Goal: Task Accomplishment & Management: Use online tool/utility

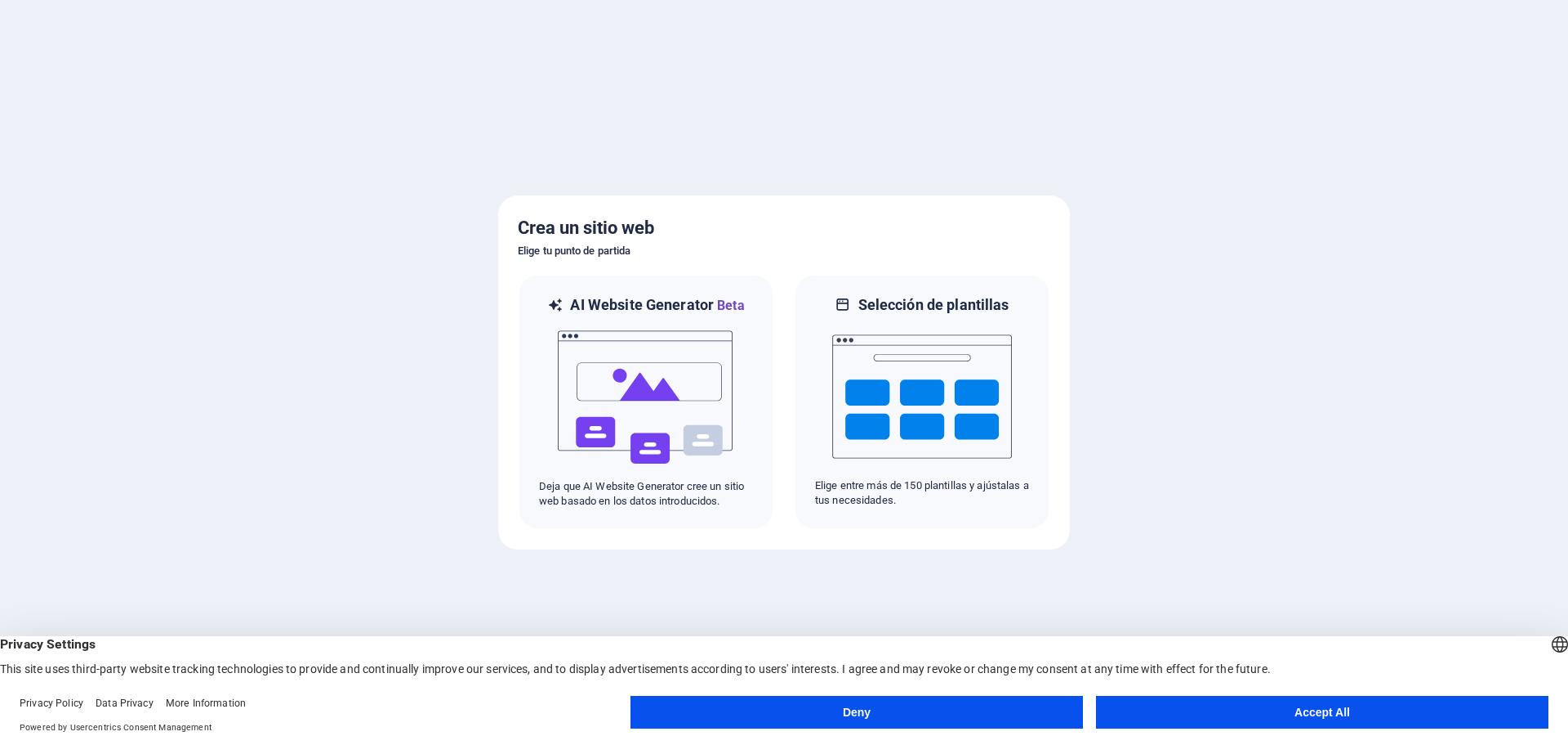
click at [1222, 720] on button "Accept All" at bounding box center [1323, 712] width 453 height 33
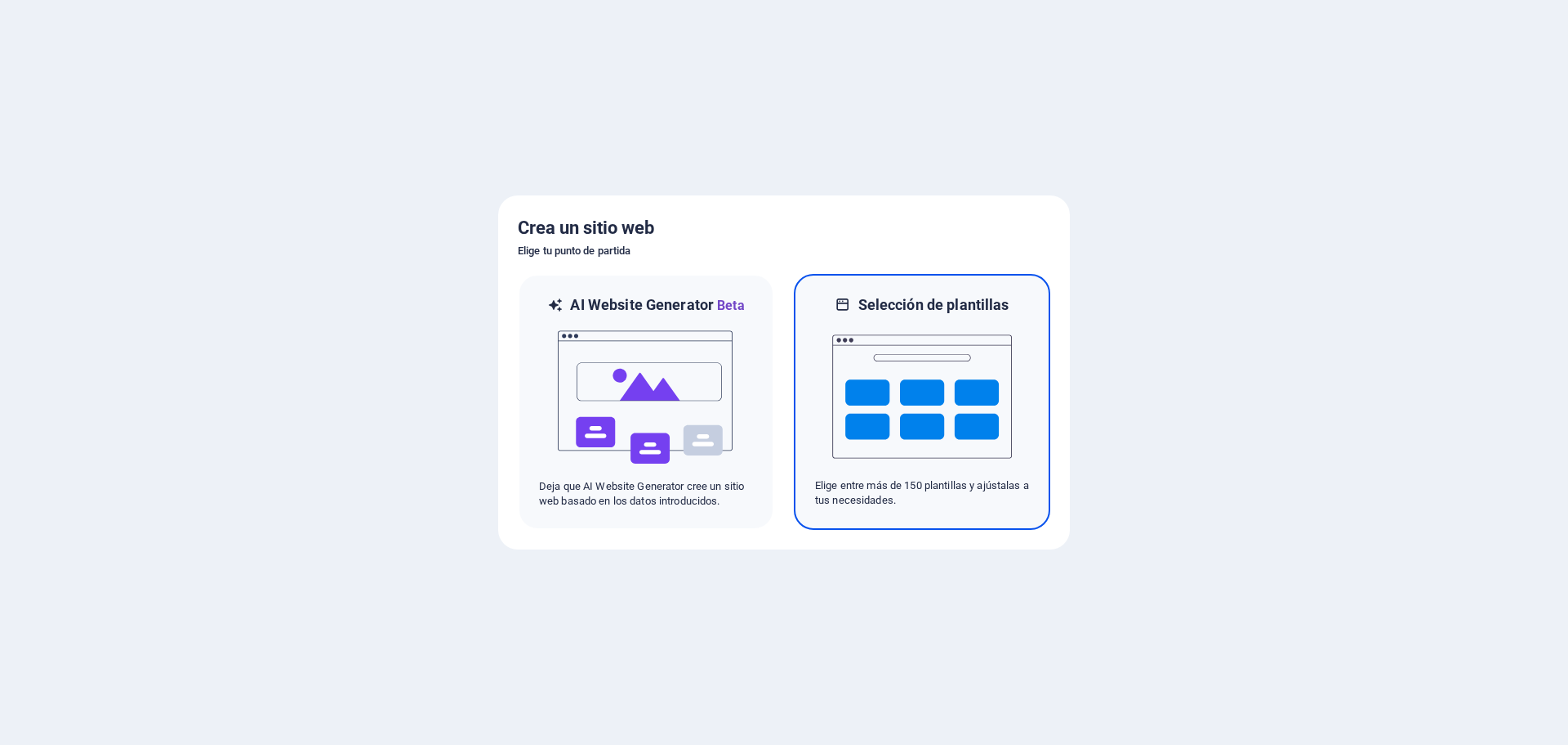
click at [918, 379] on img at bounding box center [922, 397] width 180 height 163
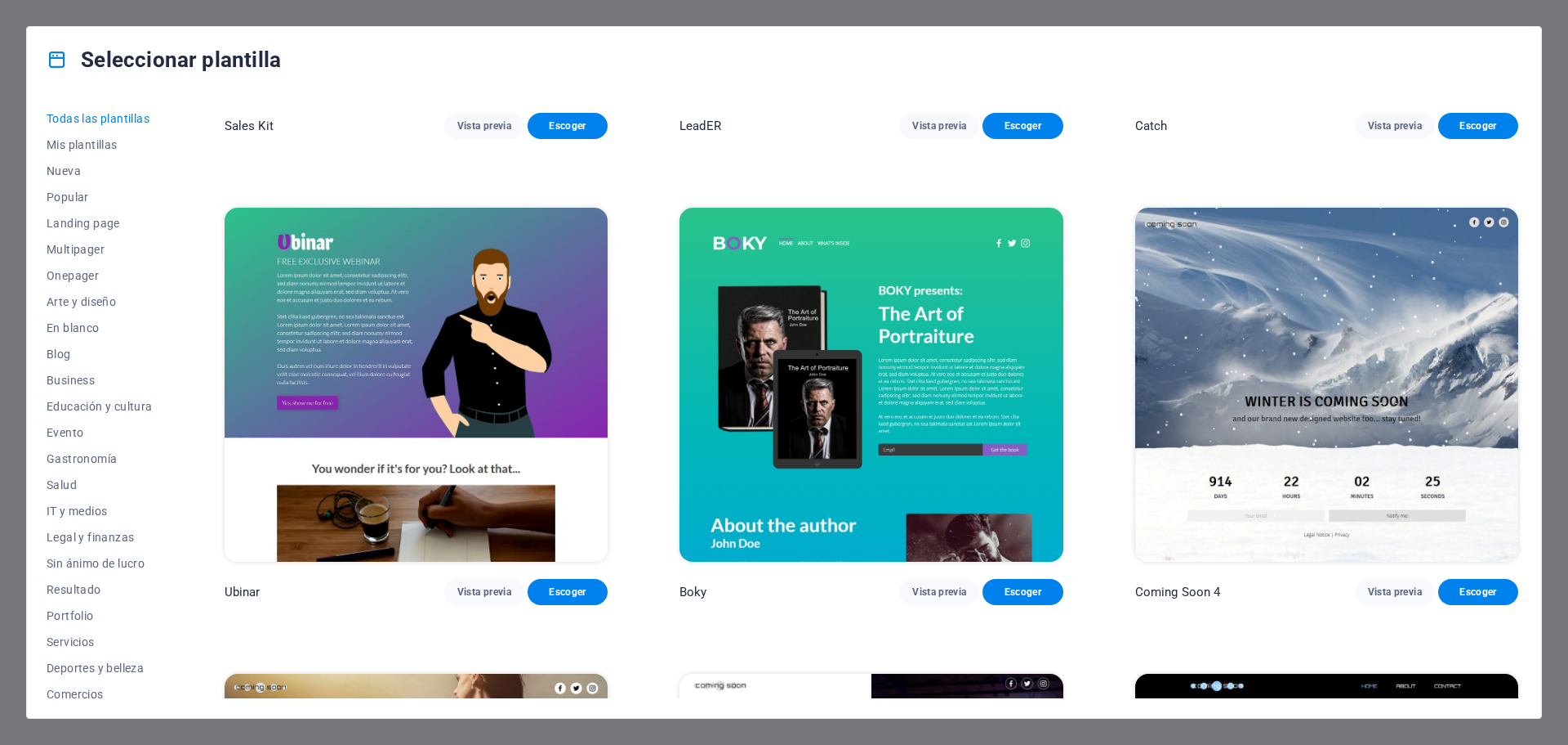
scroll to position [23837, 0]
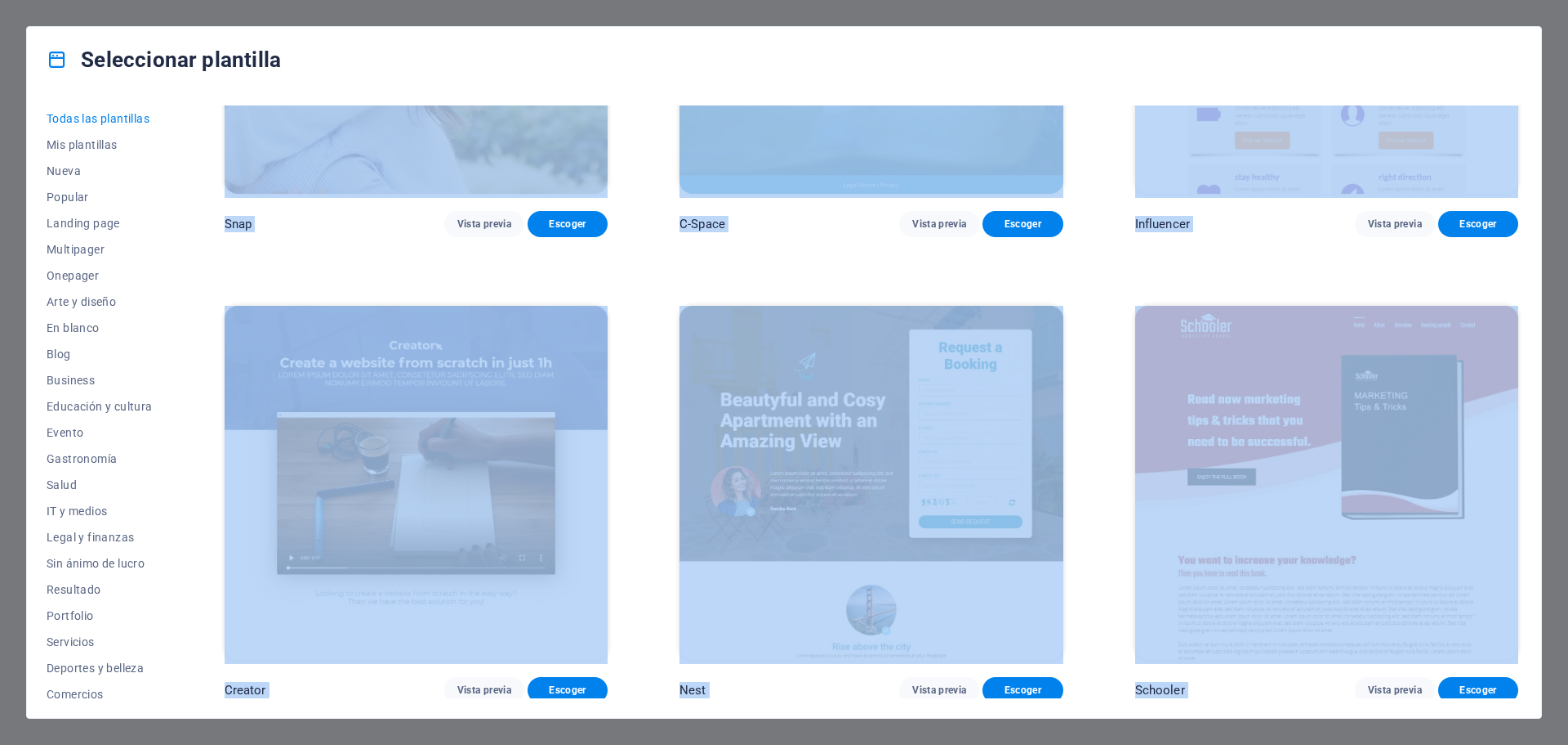
drag, startPoint x: 1522, startPoint y: 655, endPoint x: 1516, endPoint y: 72, distance: 583.0
click at [1516, 72] on div "Seleccionar plantilla Todas las plantillas Mis plantillas Nueva Popular Landing…" at bounding box center [783, 372] width 1516 height 693
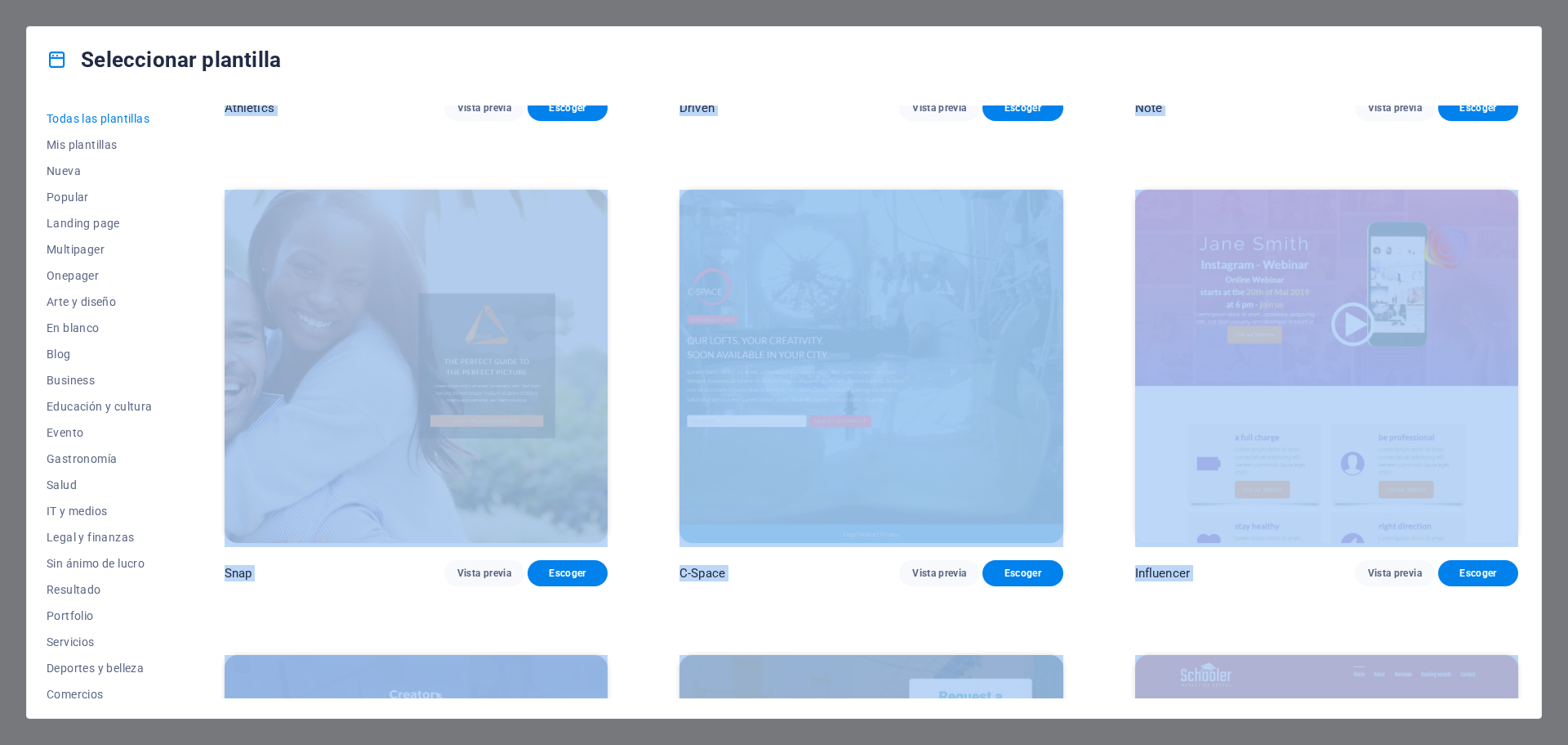
click at [1524, 367] on div "Todas las plantillas Mis plantillas Nueva Popular Landing page Multipager Onepa…" at bounding box center [784, 405] width 1515 height 625
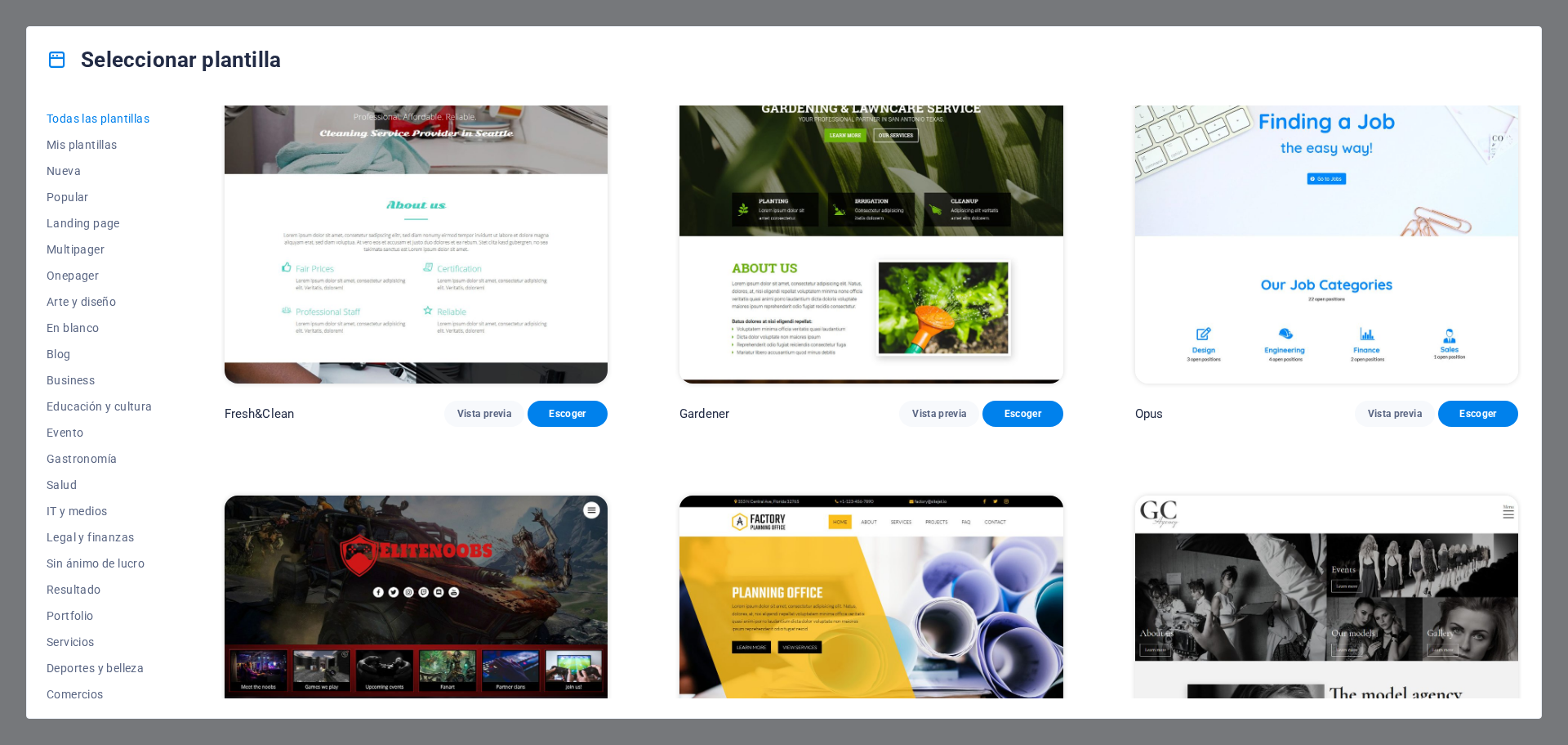
scroll to position [0, 0]
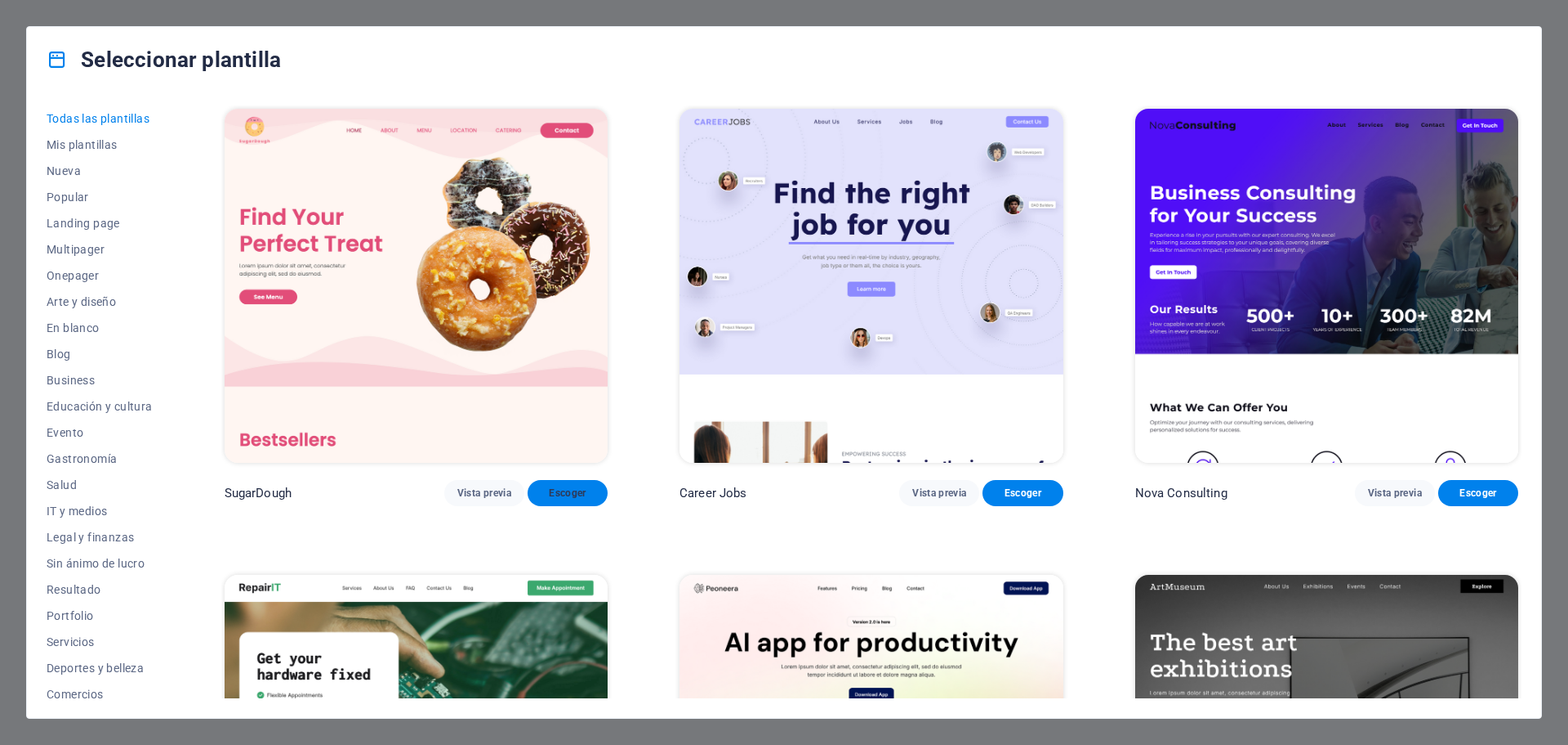
click at [546, 488] on span "Escoger" at bounding box center [567, 493] width 54 height 13
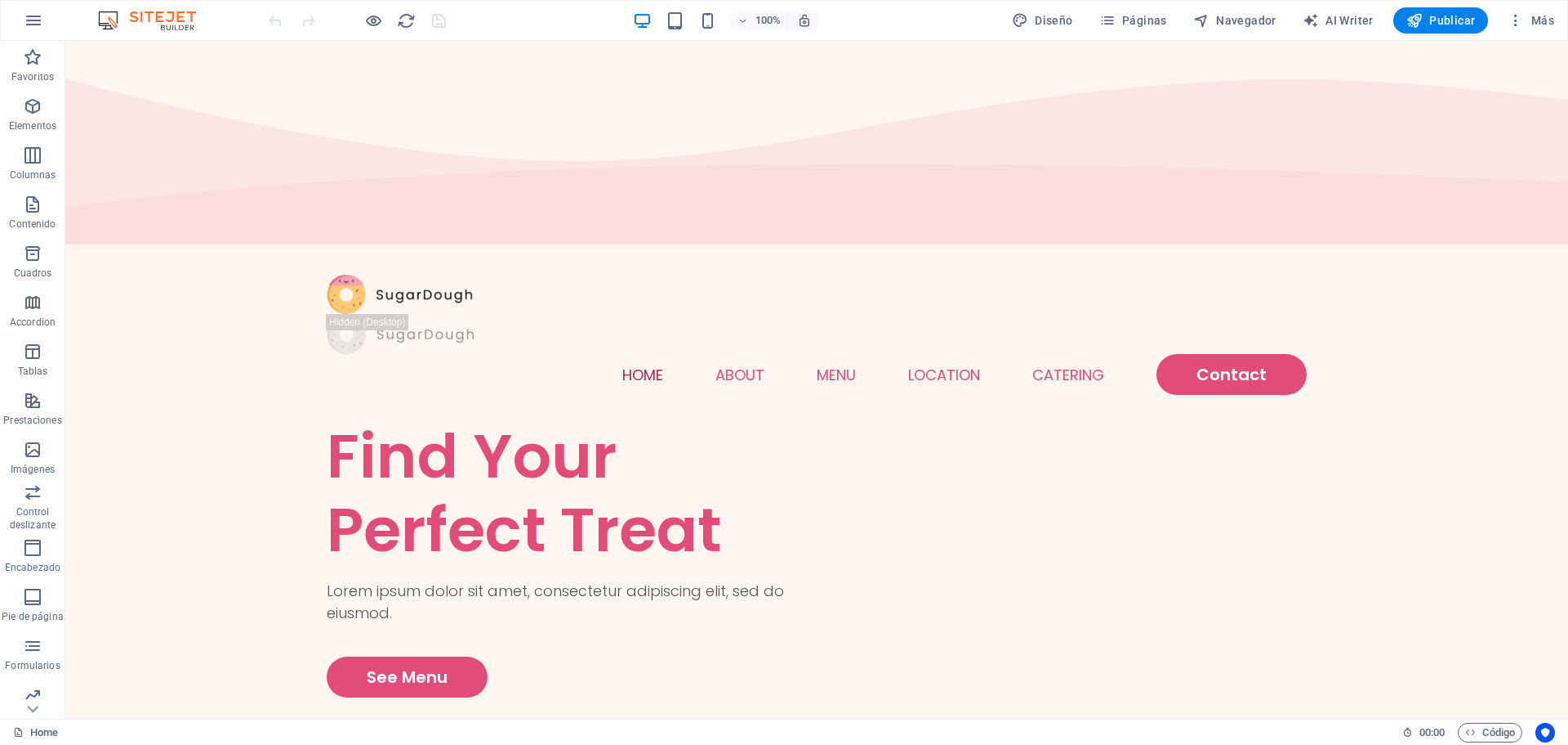
drag, startPoint x: 1562, startPoint y: 631, endPoint x: 1613, endPoint y: 58, distance: 575.3
click at [44, 27] on button "button" at bounding box center [33, 21] width 39 height 39
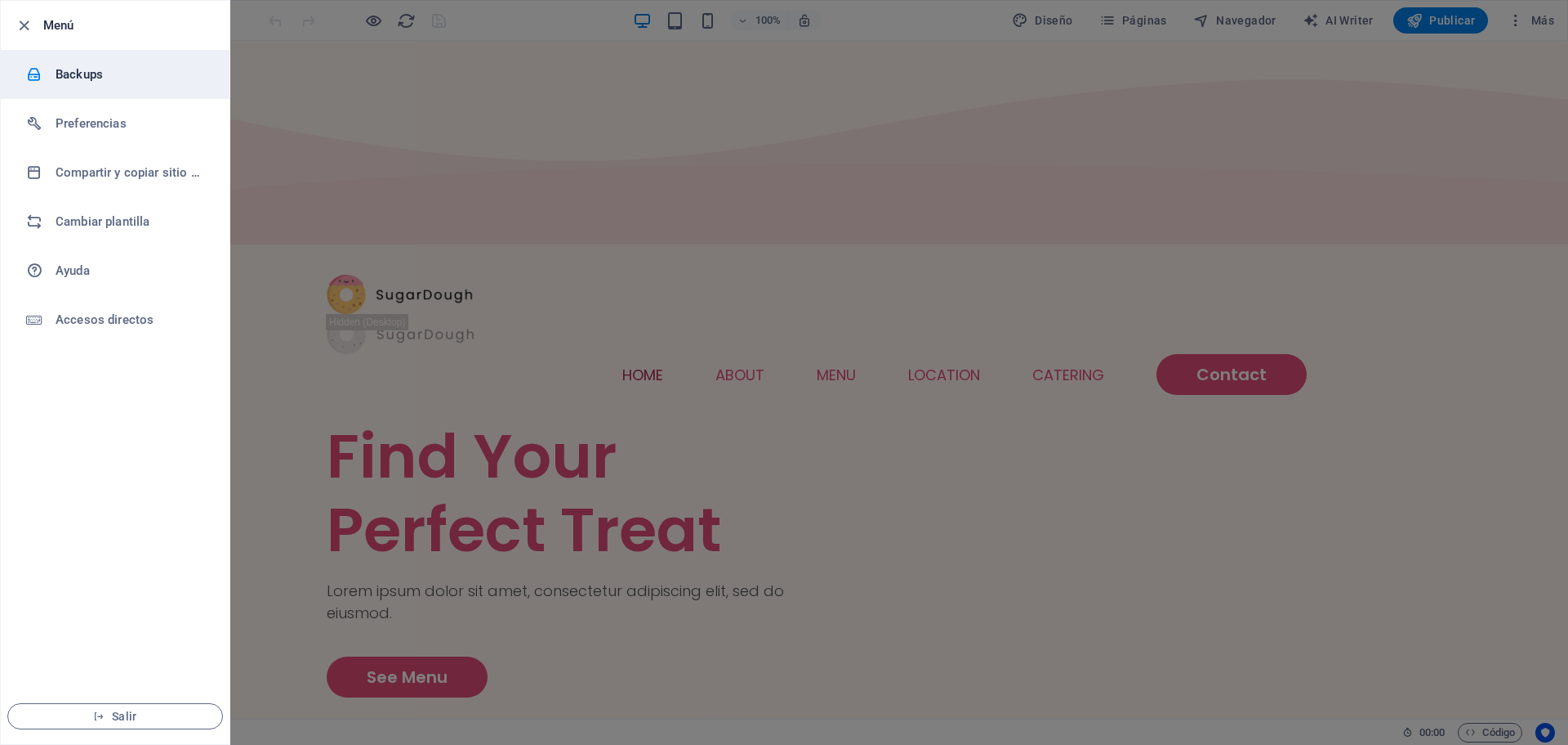
click at [33, 72] on icon at bounding box center [33, 74] width 16 height 16
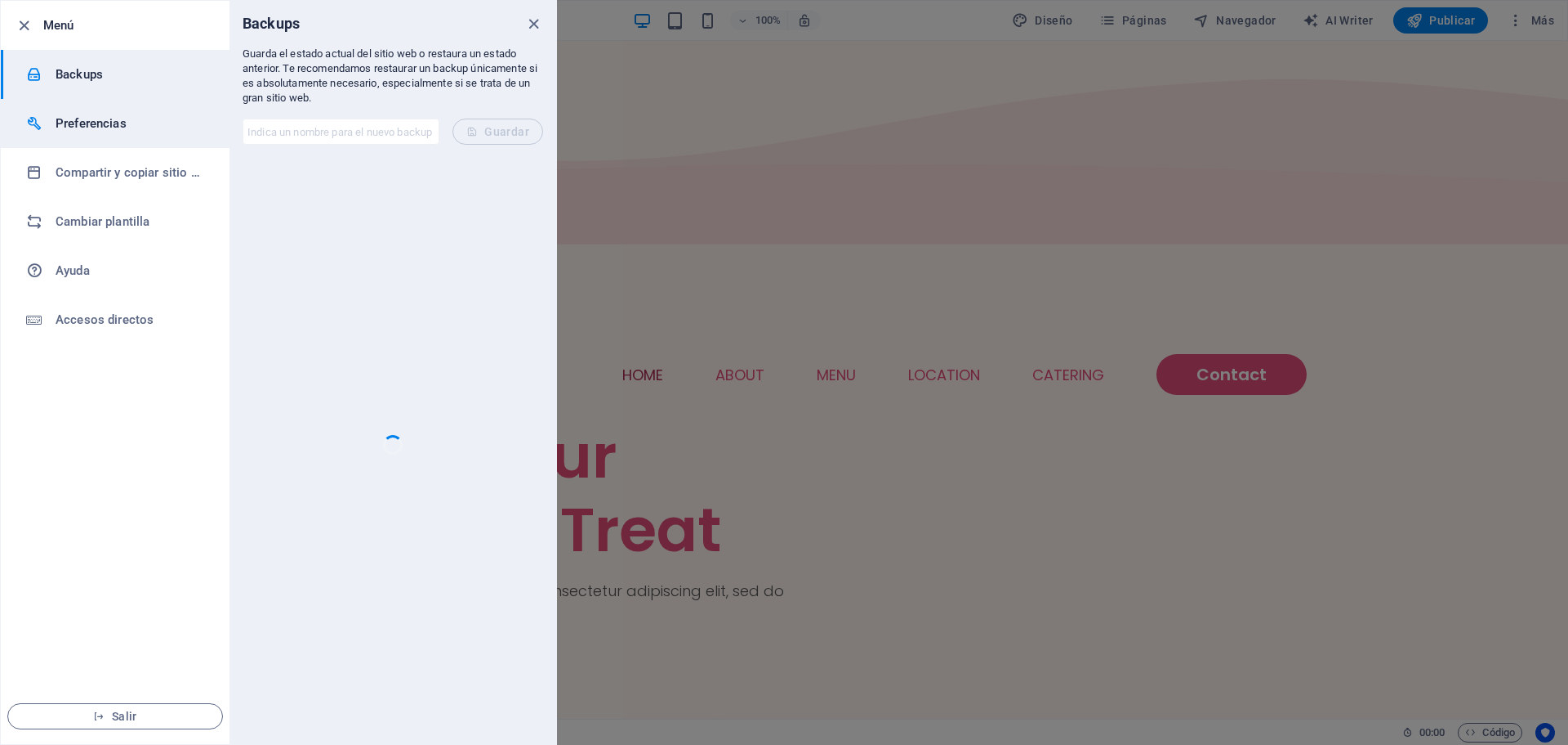
click at [50, 109] on li "Preferencias" at bounding box center [115, 123] width 229 height 49
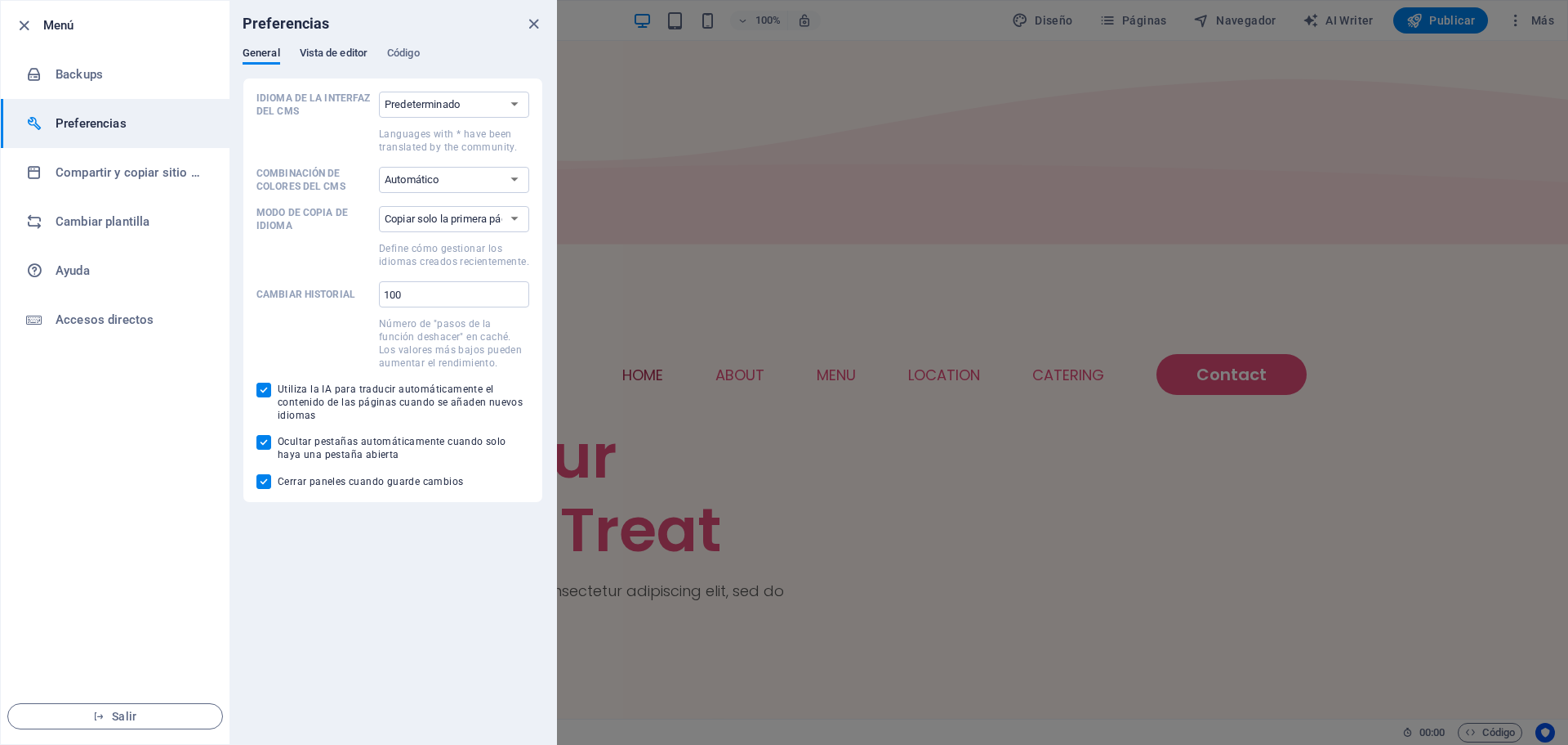
click at [360, 46] on span "Vista de editor" at bounding box center [333, 54] width 68 height 23
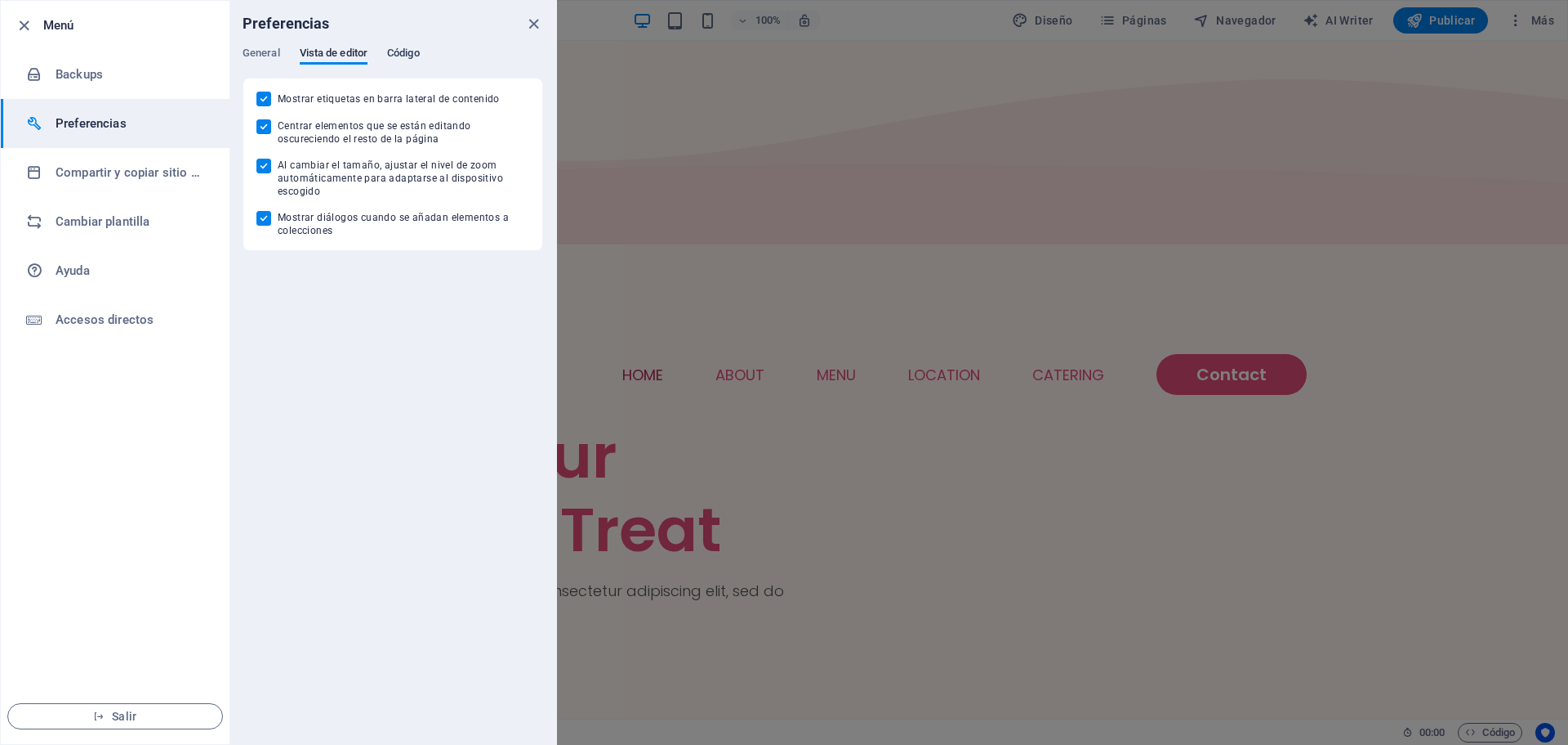
click at [392, 53] on span "Código" at bounding box center [403, 54] width 33 height 23
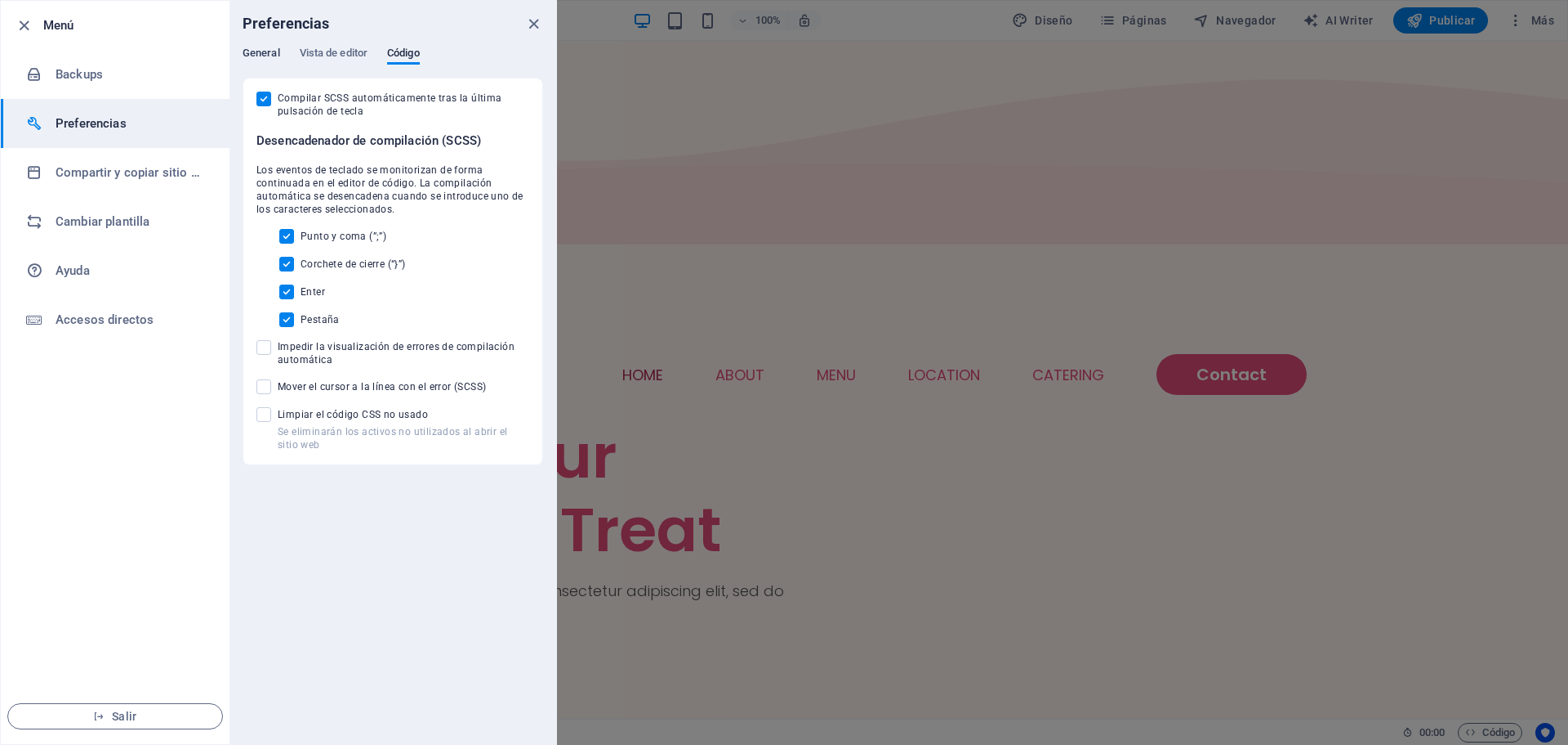
click at [275, 64] on button "General" at bounding box center [262, 55] width 38 height 18
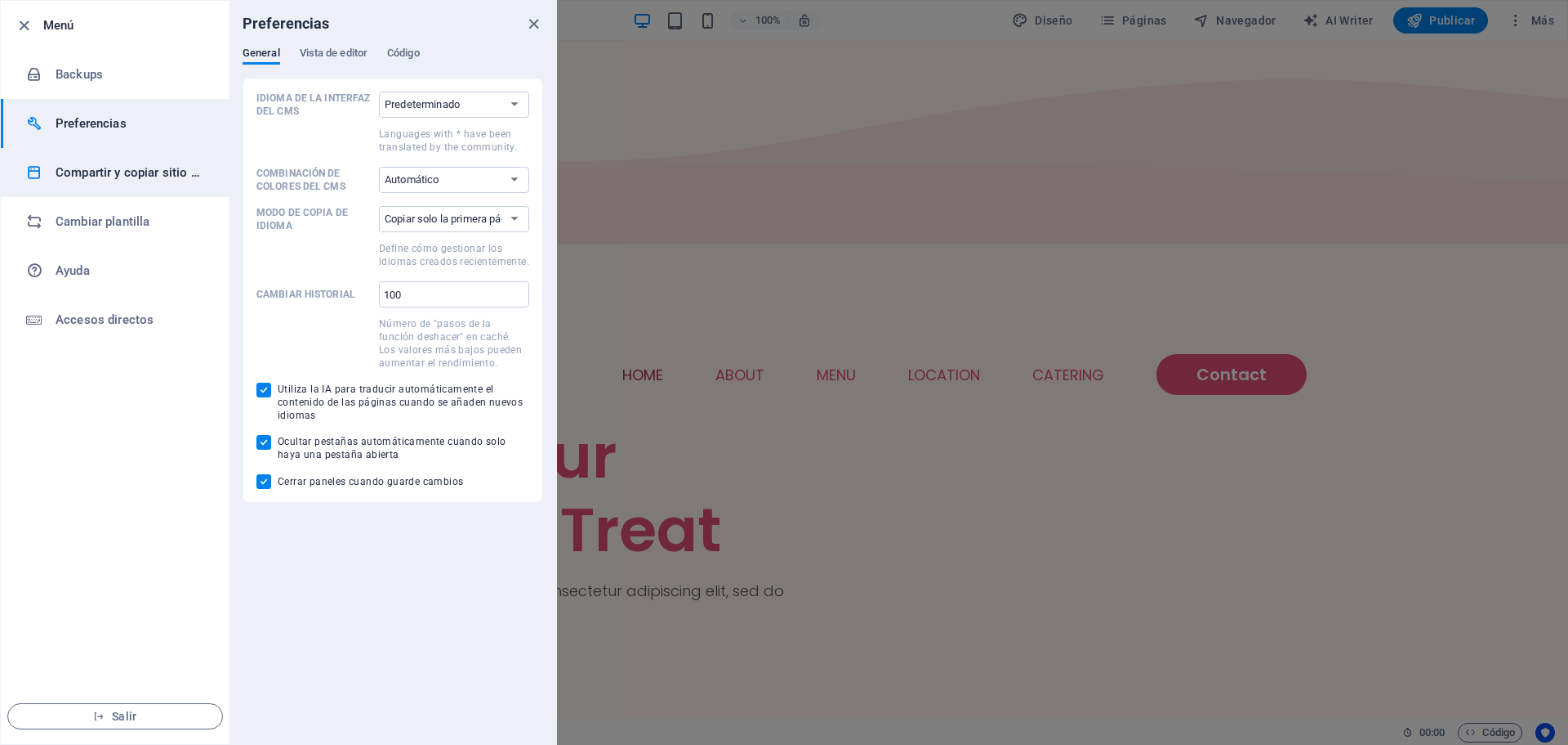
click at [100, 175] on h6 "Compartir y copiar sitio web" at bounding box center [131, 173] width 151 height 20
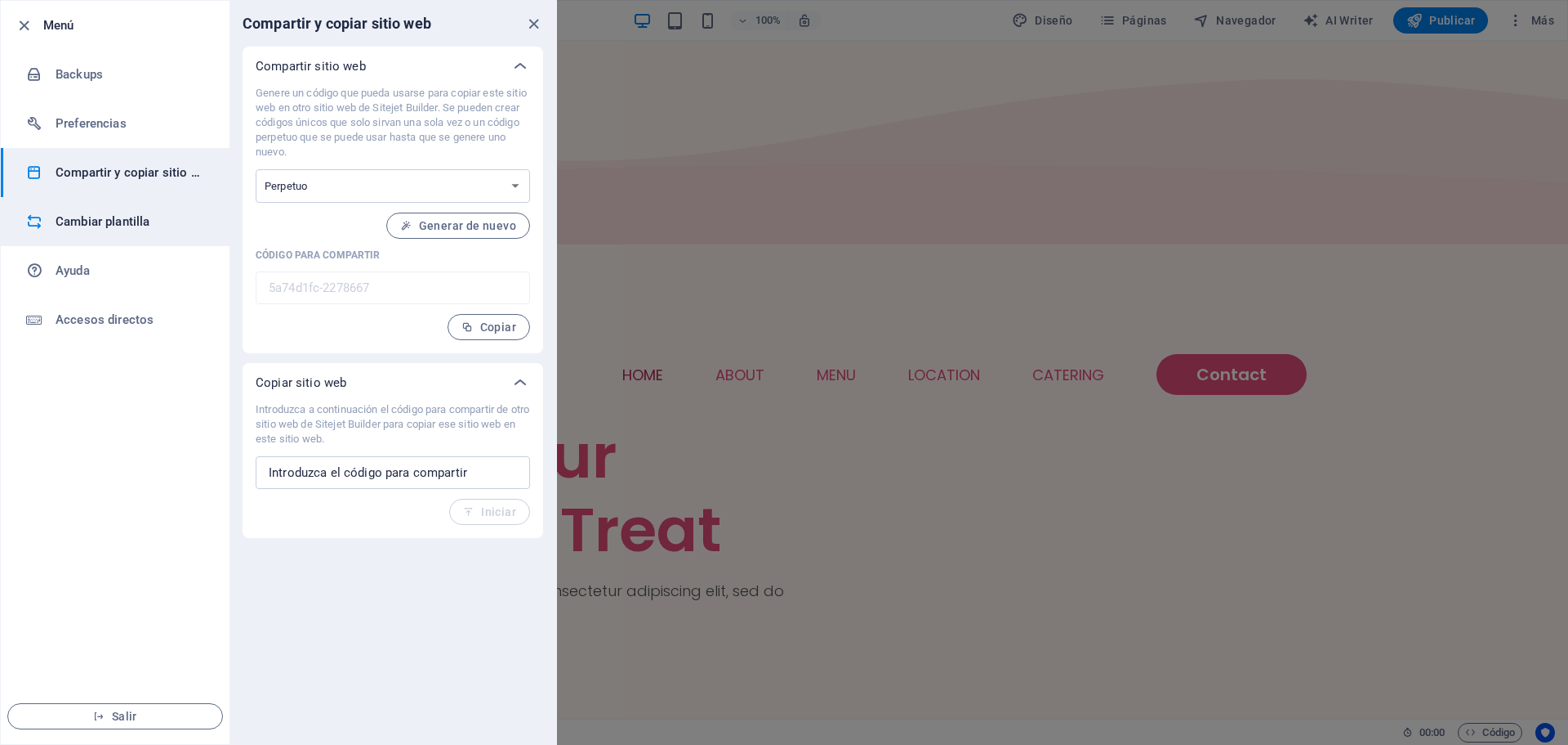
click at [97, 233] on li "Cambiar plantilla" at bounding box center [115, 221] width 229 height 49
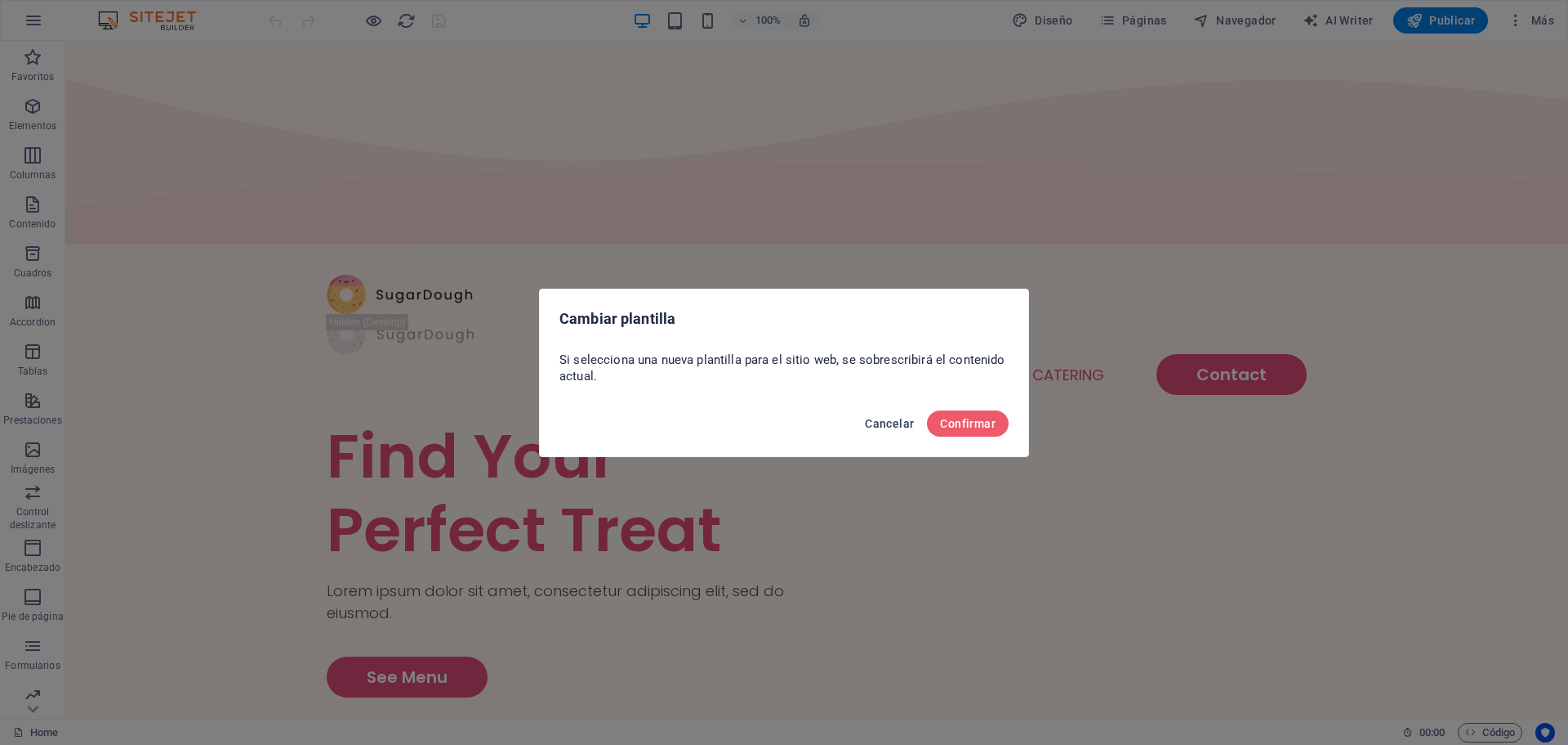
click at [877, 431] on button "Cancelar" at bounding box center [890, 423] width 62 height 26
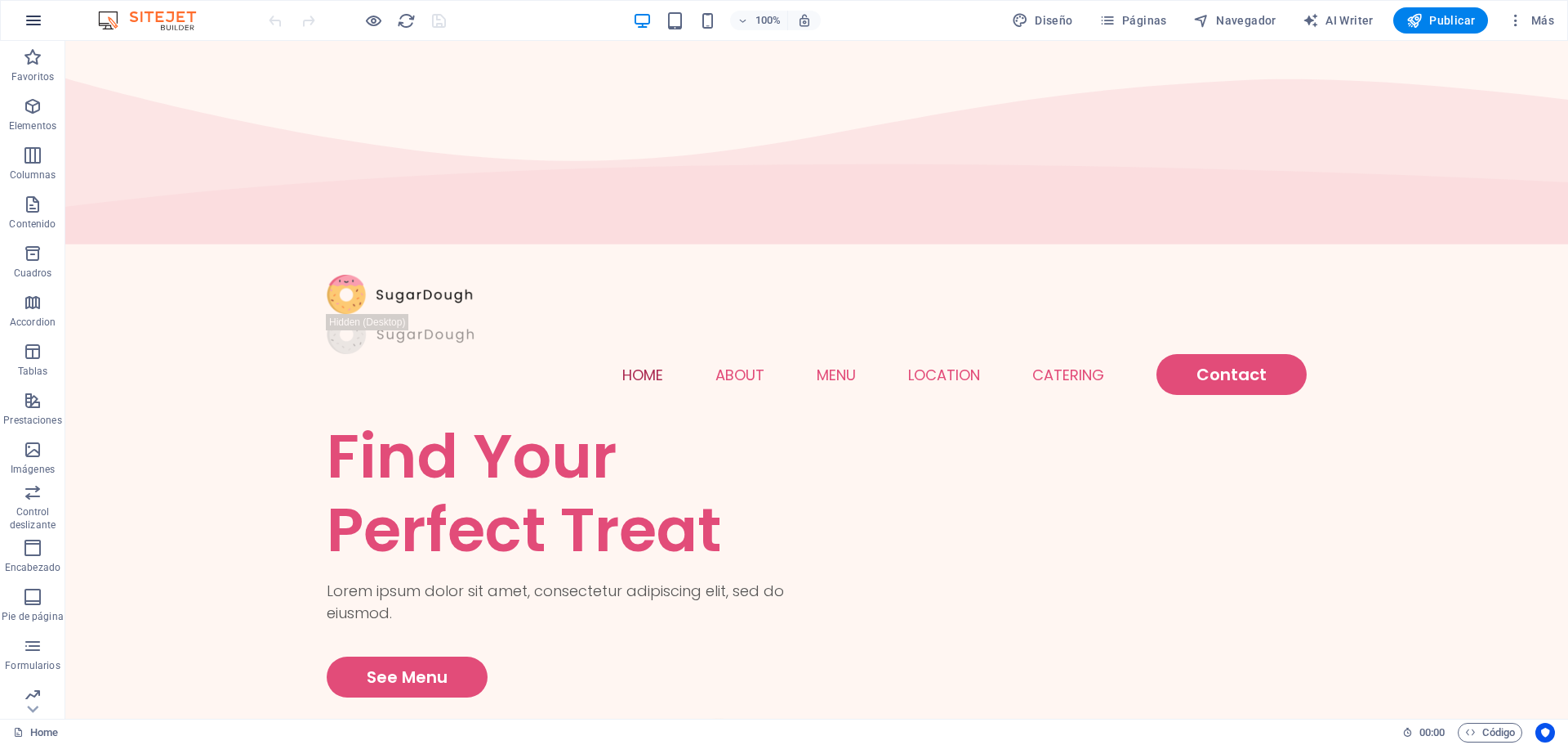
click at [31, 15] on icon "button" at bounding box center [33, 20] width 20 height 20
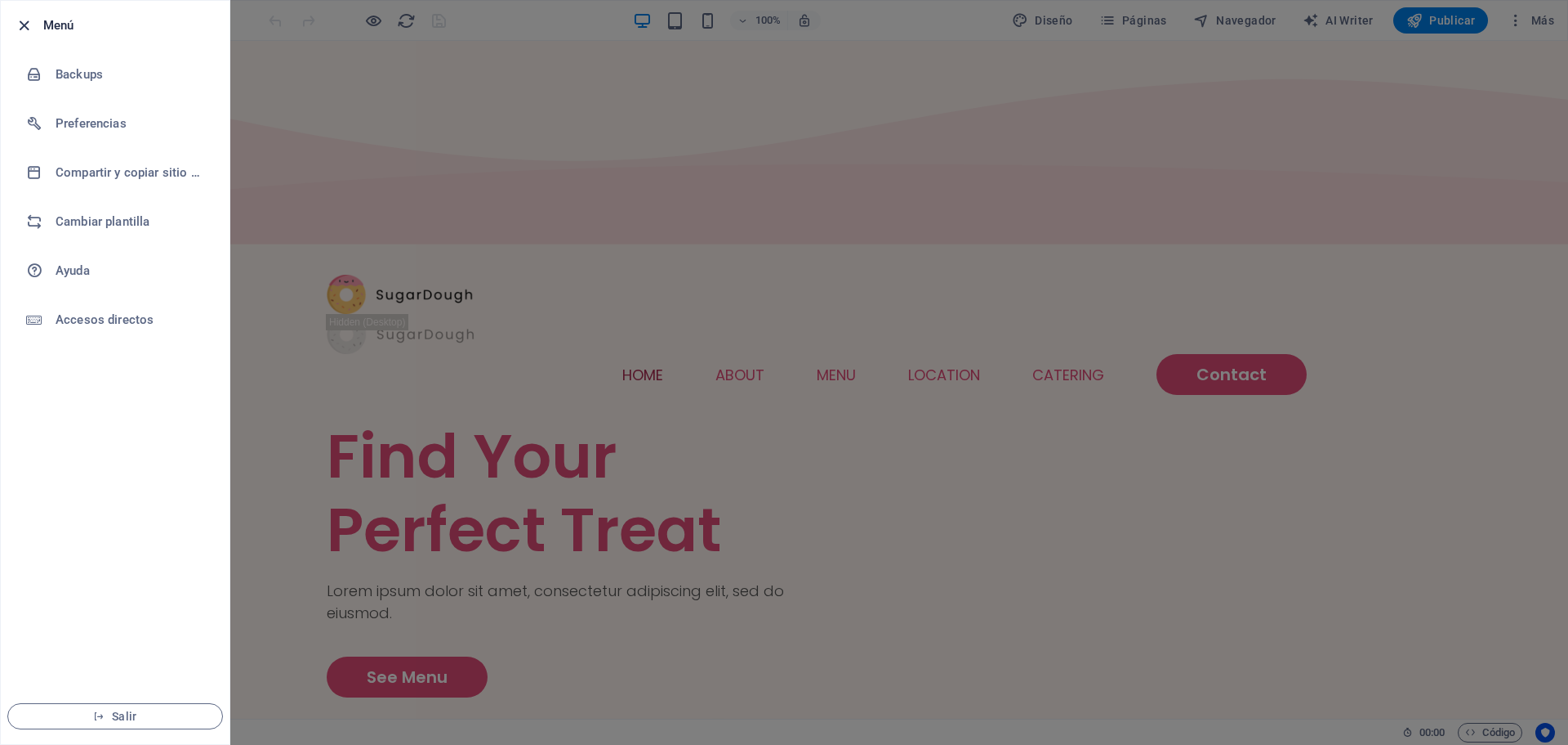
click at [26, 26] on icon "button" at bounding box center [24, 26] width 19 height 19
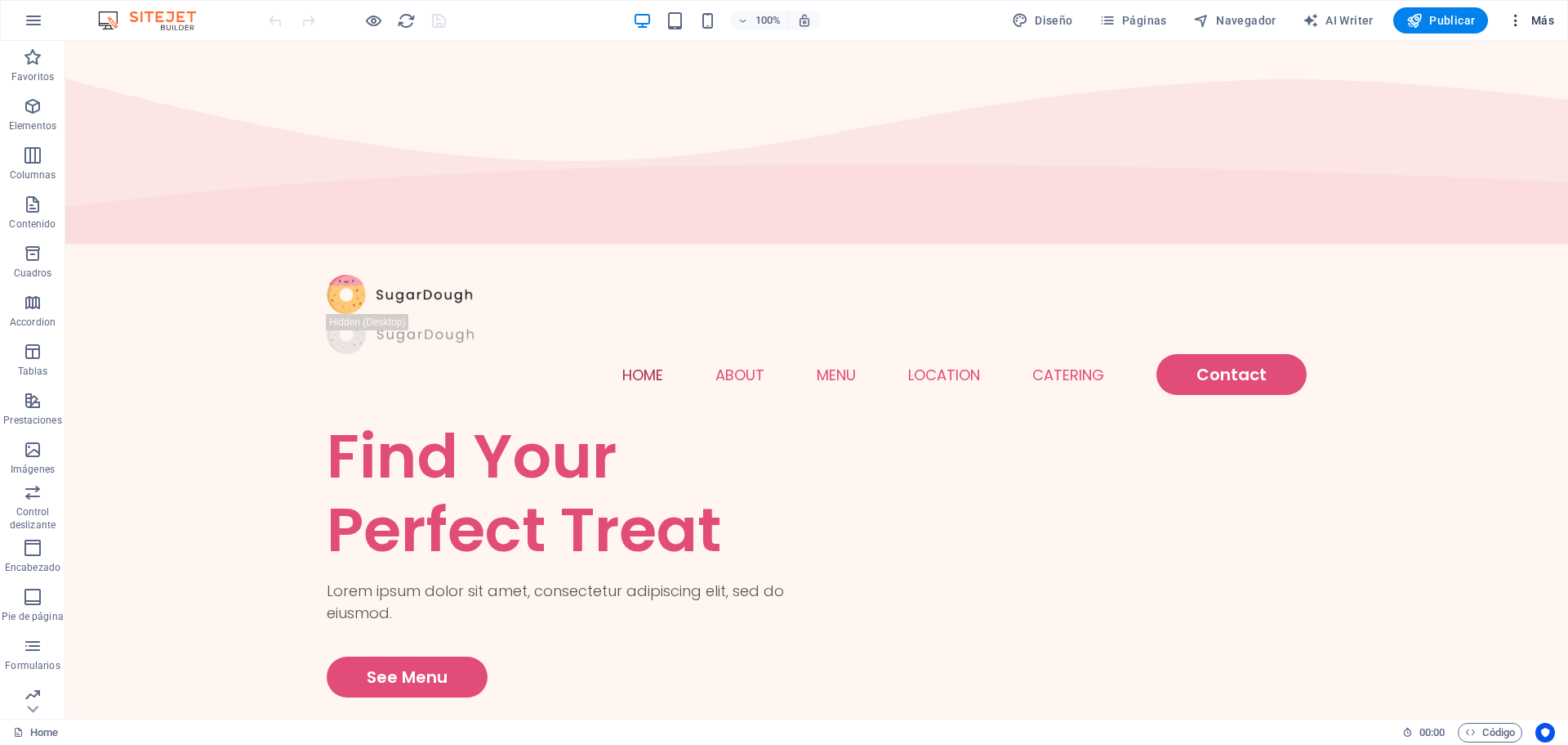
click at [1525, 21] on span "Más" at bounding box center [1531, 20] width 46 height 16
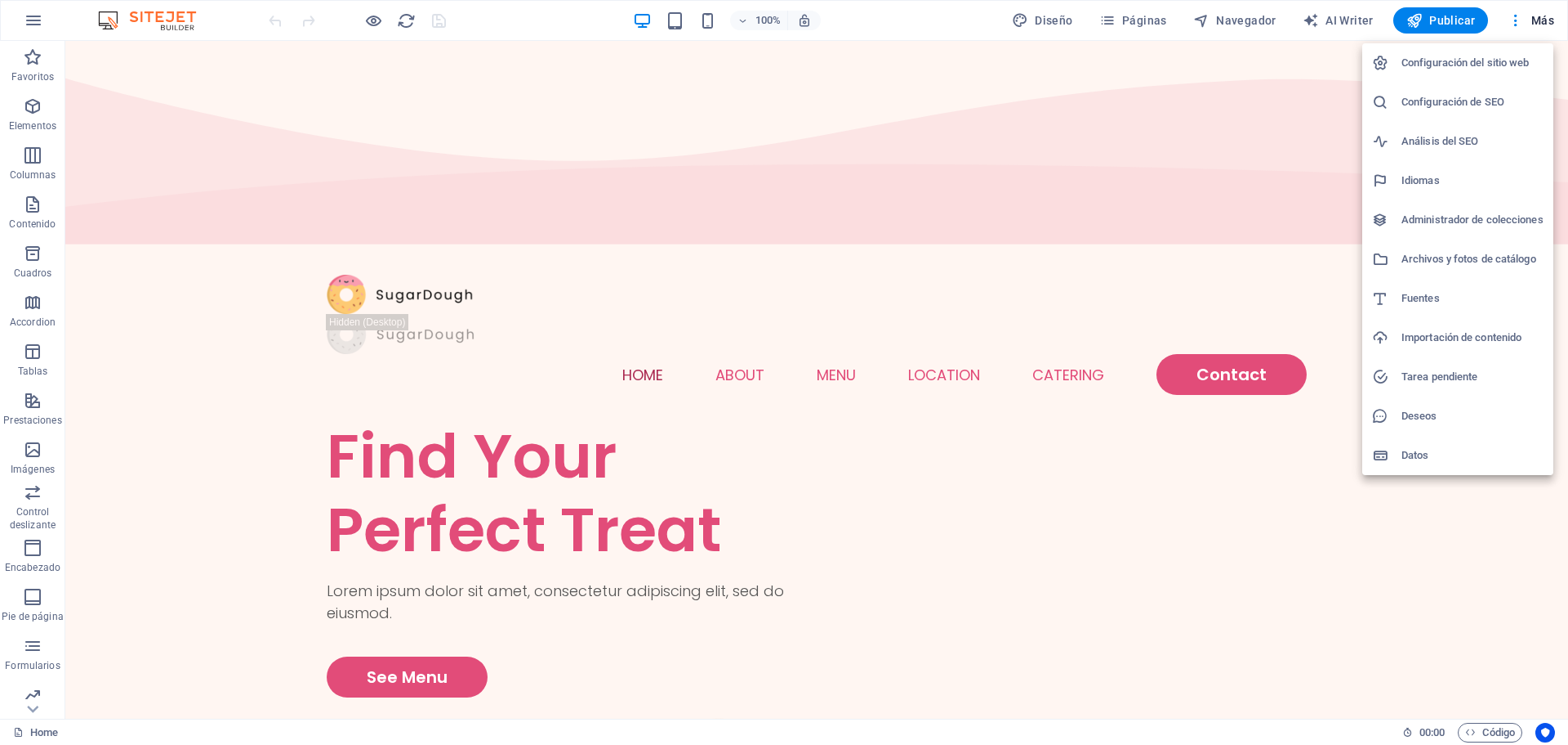
click at [1483, 71] on h6 "Configuración del sitio web" at bounding box center [1473, 63] width 142 height 20
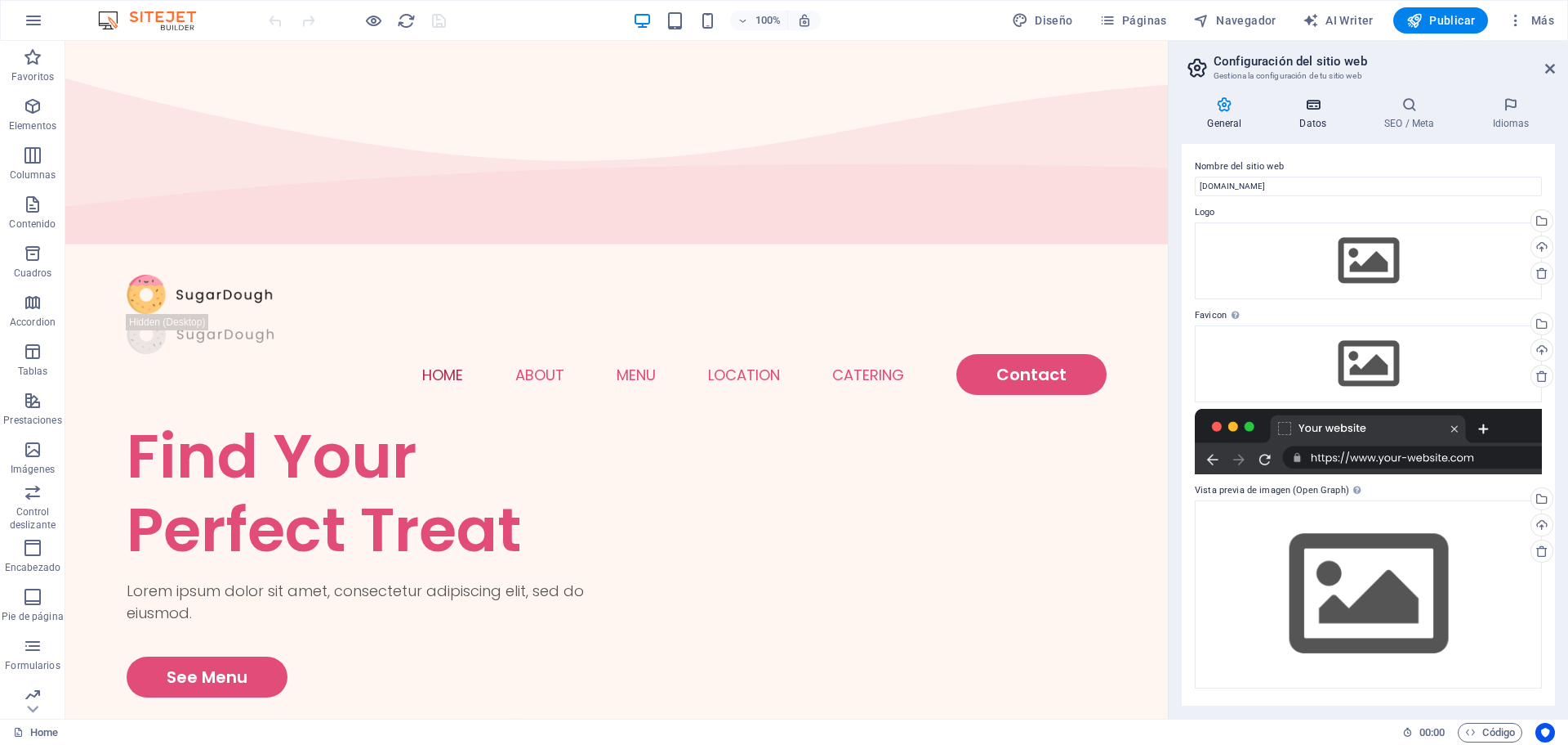
click at [1327, 108] on icon at bounding box center [1313, 104] width 78 height 16
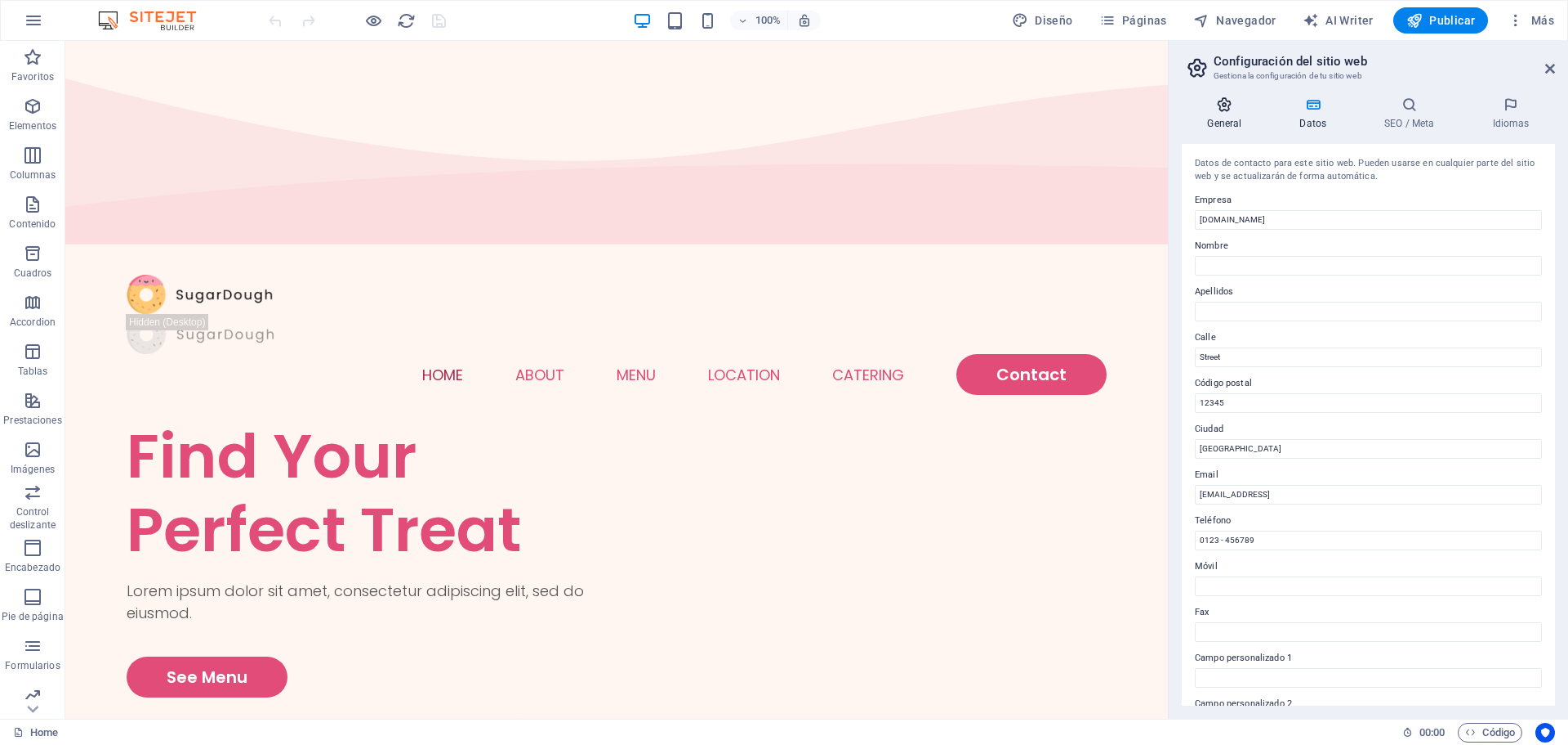
click at [1233, 112] on h4 "General" at bounding box center [1228, 113] width 93 height 34
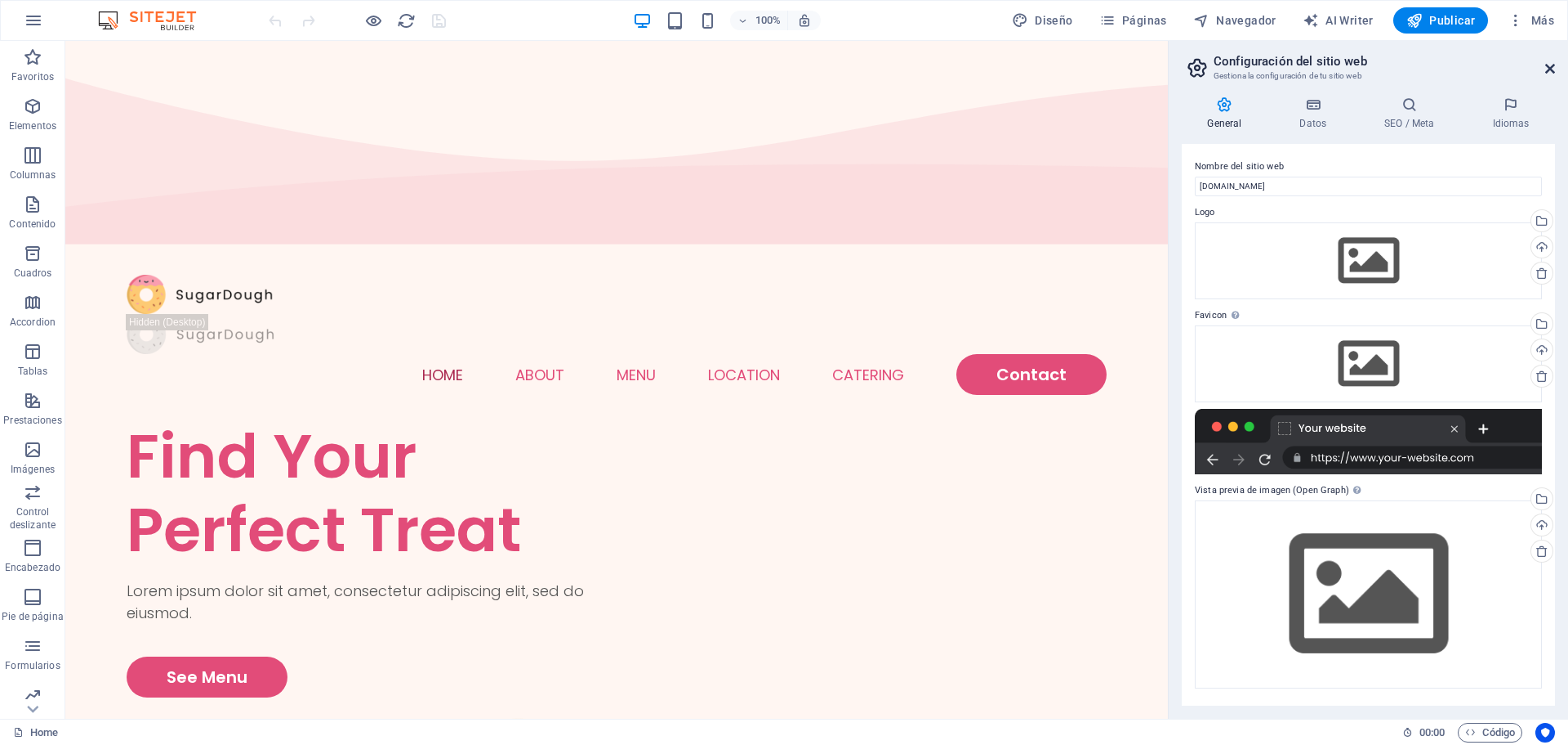
click at [1552, 72] on icon at bounding box center [1550, 68] width 9 height 13
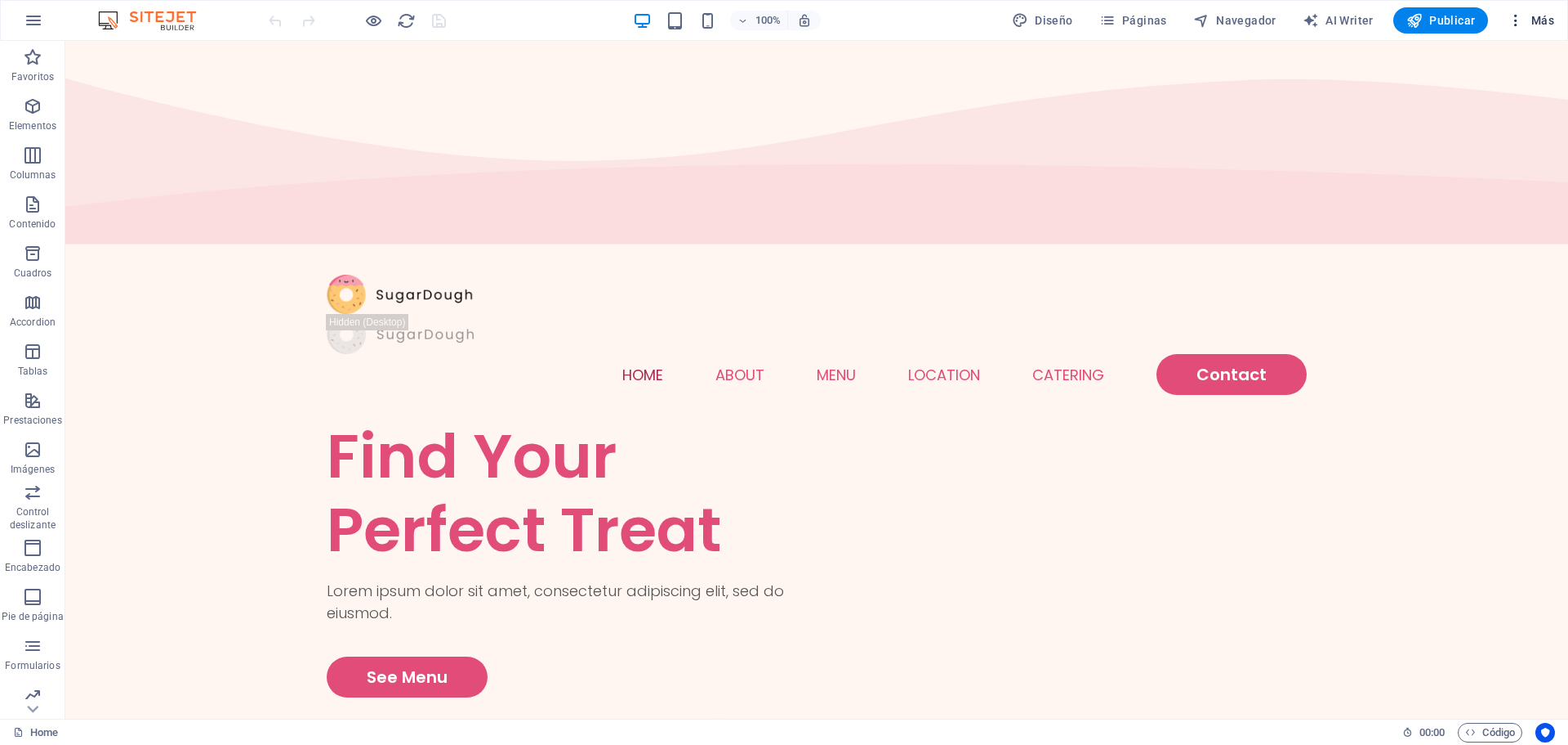
click at [1515, 28] on button "Más" at bounding box center [1531, 21] width 60 height 26
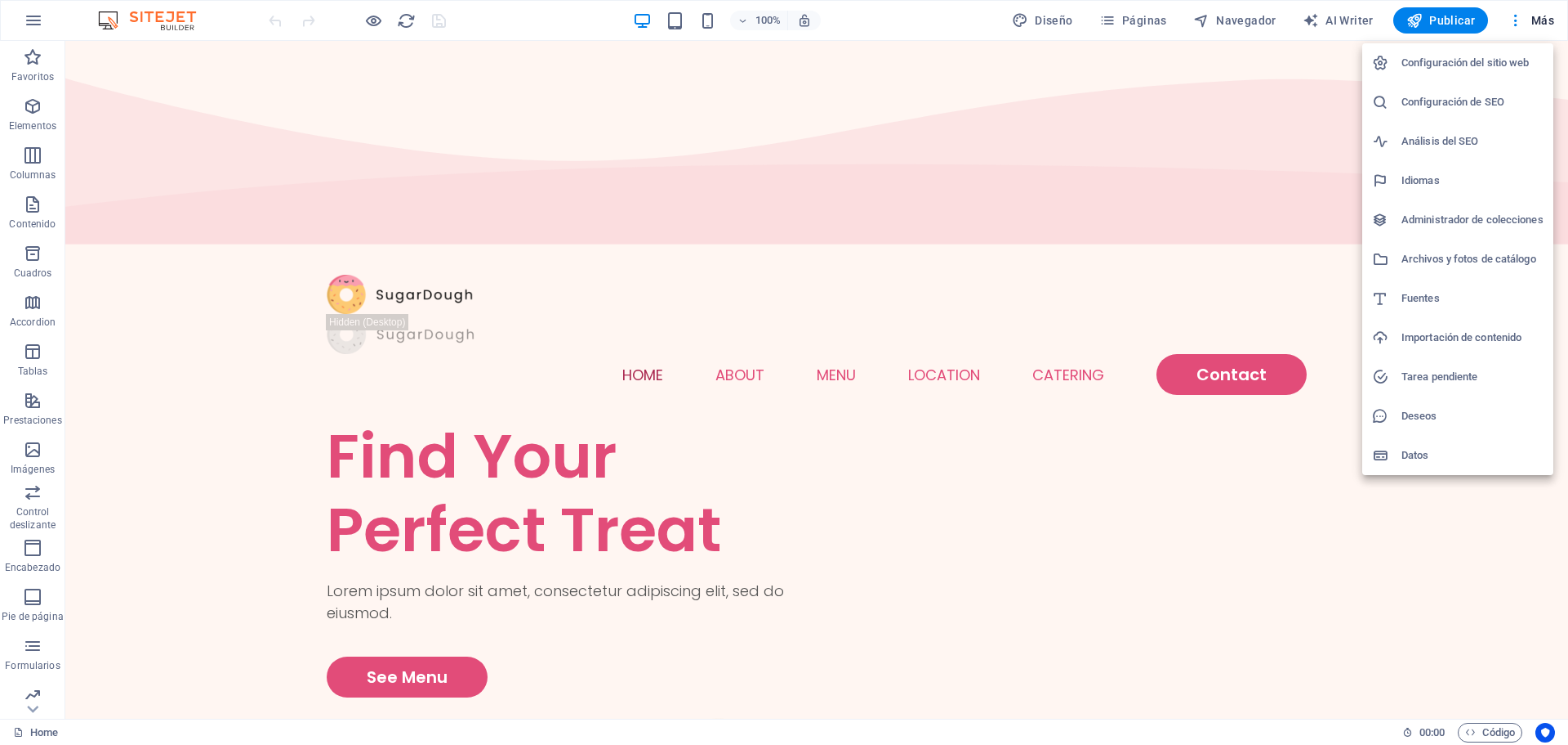
click at [61, 409] on div at bounding box center [784, 372] width 1568 height 745
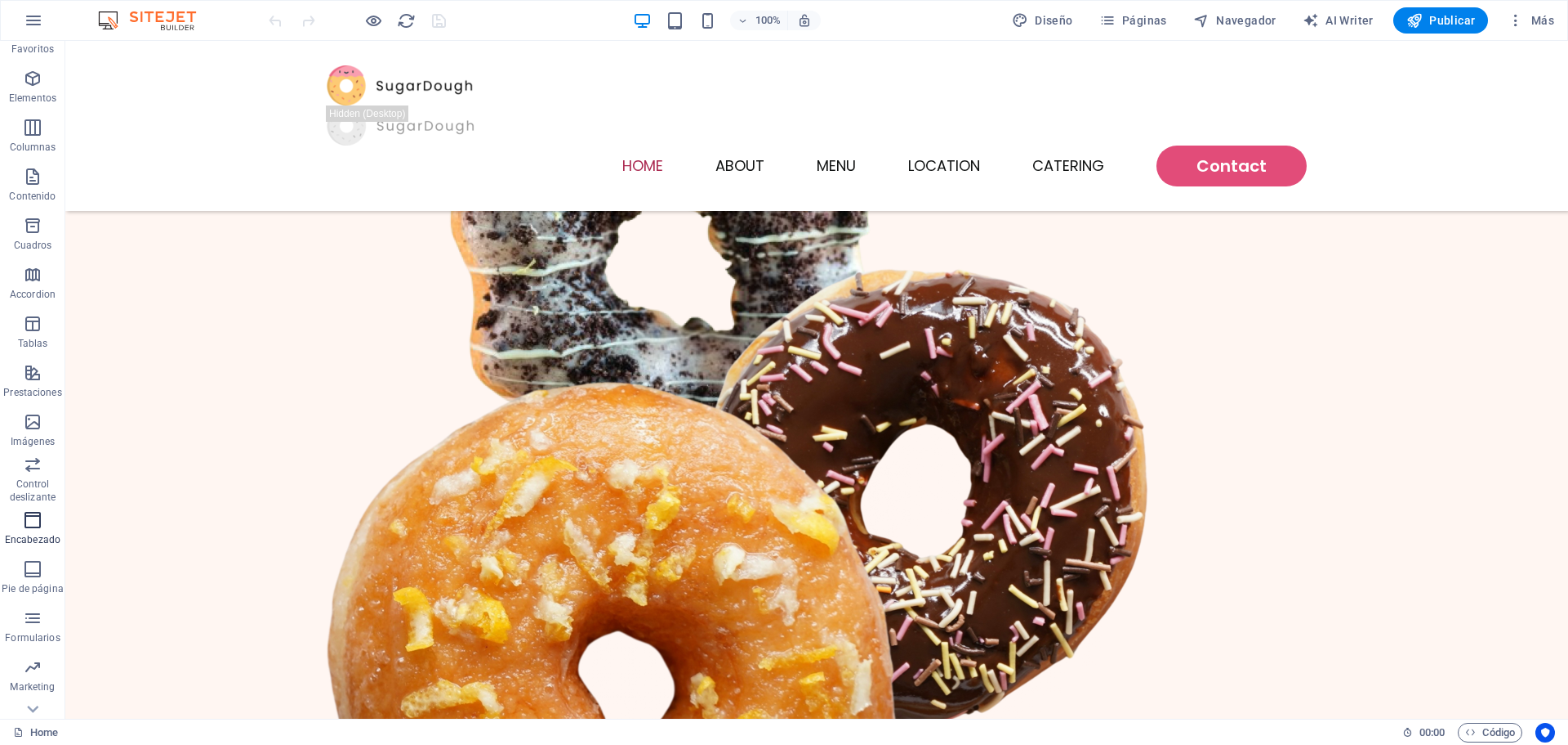
scroll to position [58, 0]
click at [41, 606] on p "Formularios" at bounding box center [33, 607] width 55 height 13
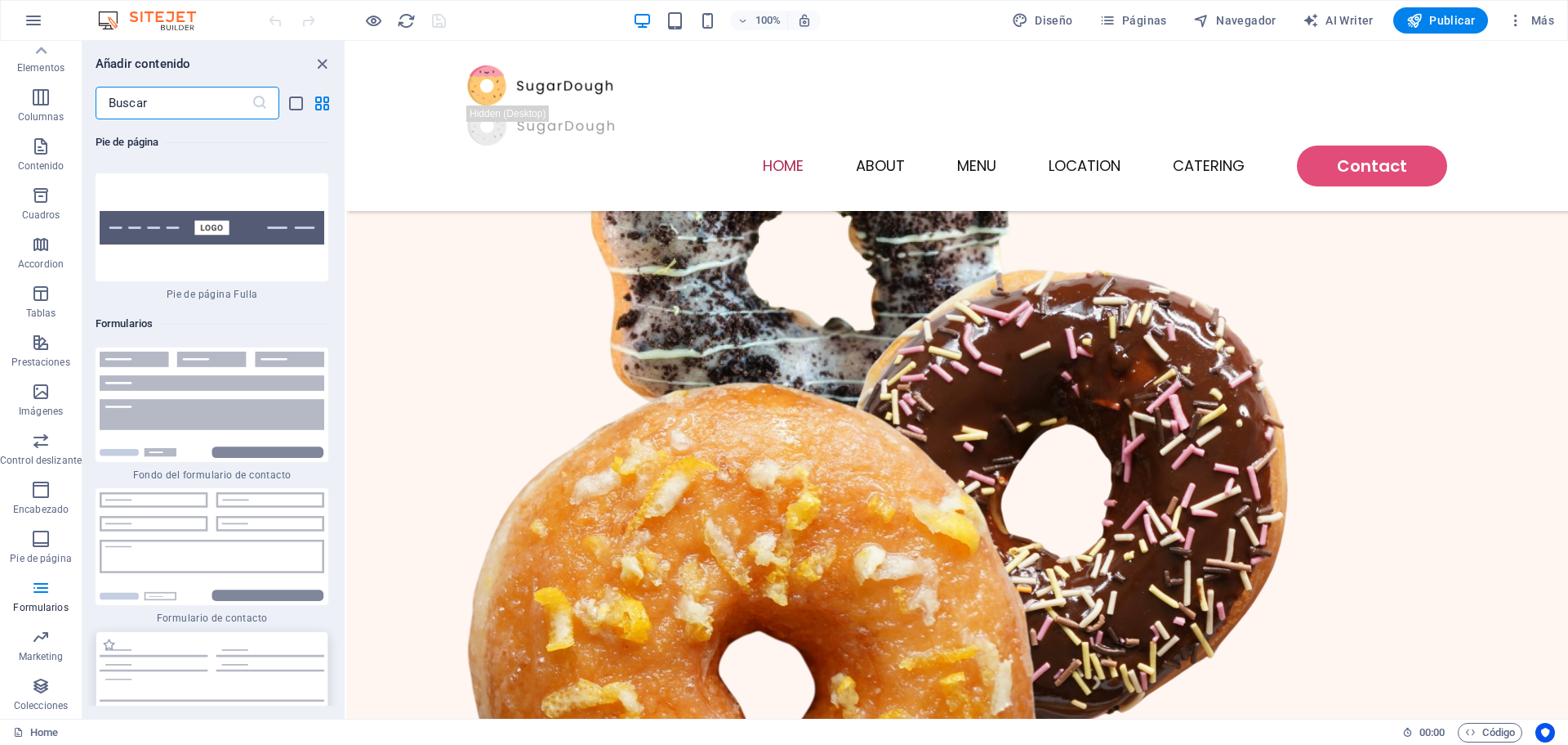
scroll to position [24095, 0]
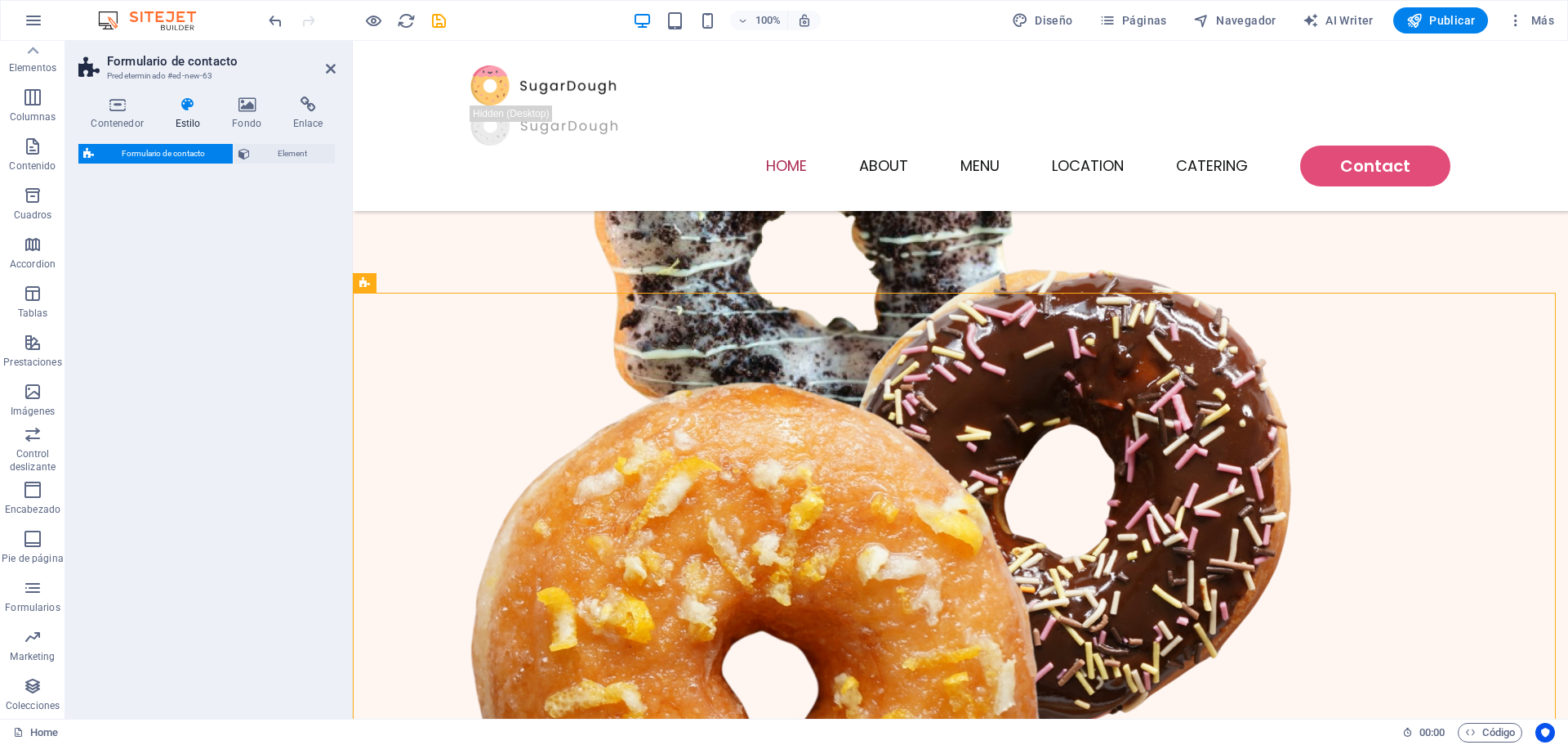
select select "rem"
select select "preset-contact-form-v3-default"
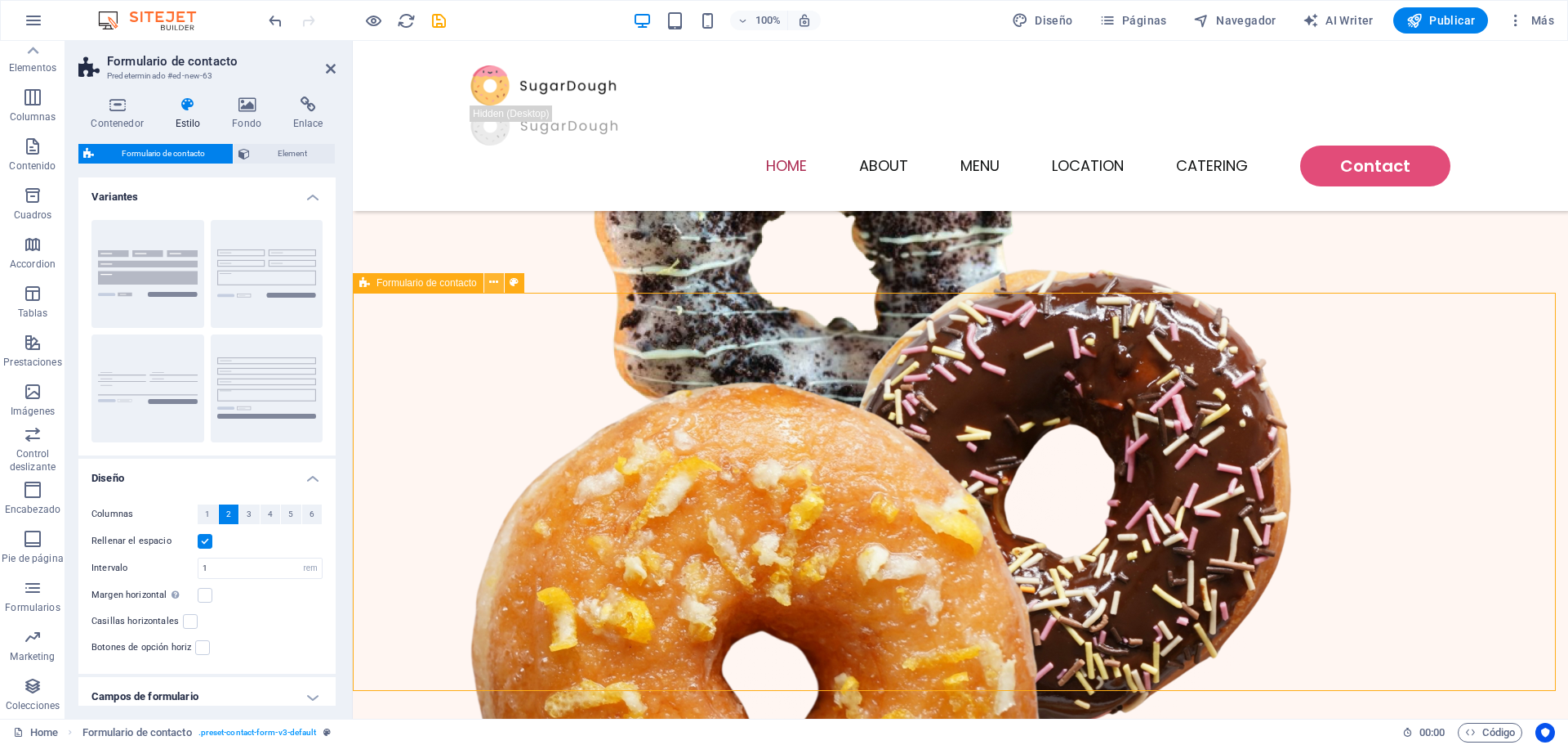
click at [492, 287] on icon at bounding box center [493, 282] width 9 height 17
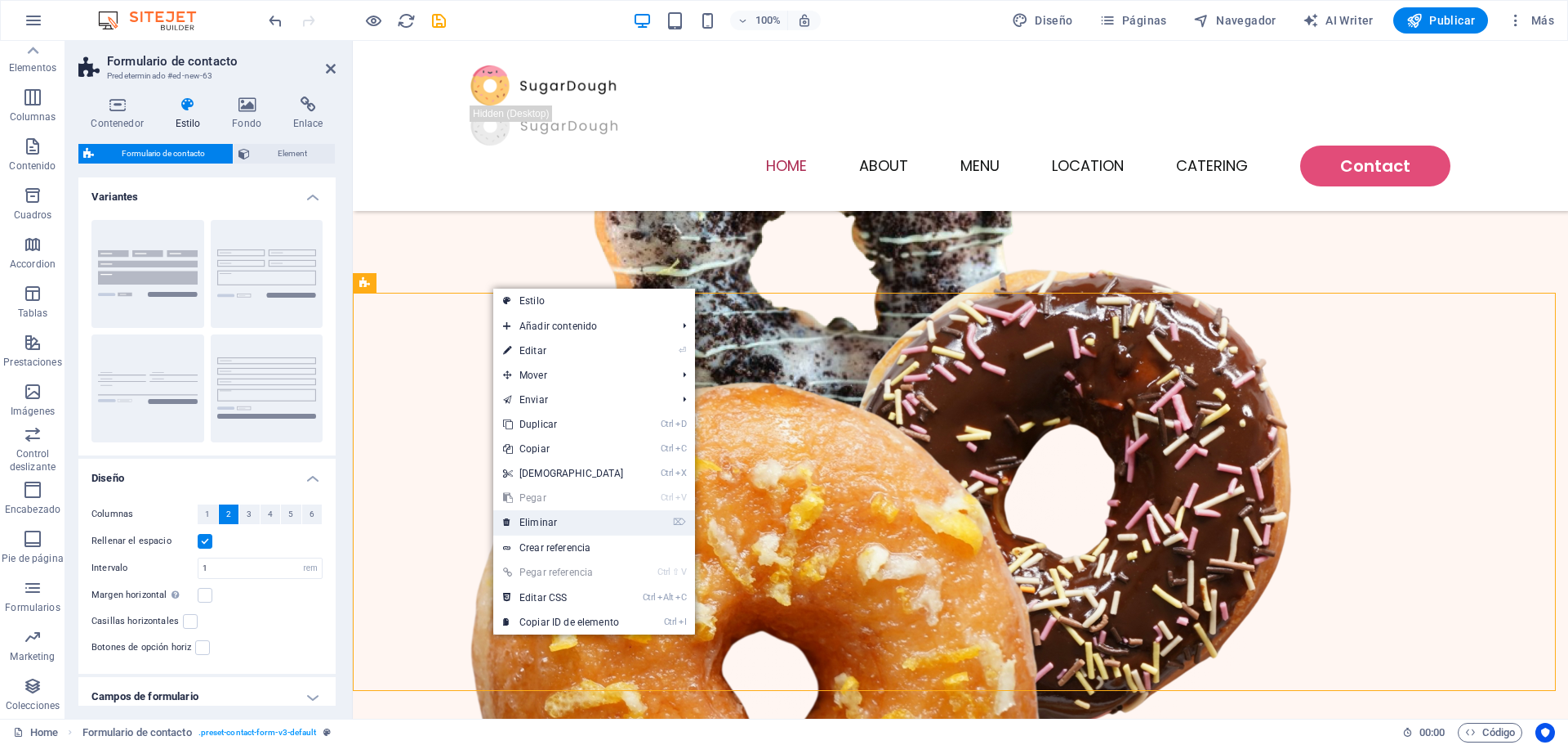
click at [588, 520] on link "⌦ Eliminar" at bounding box center [564, 522] width 141 height 25
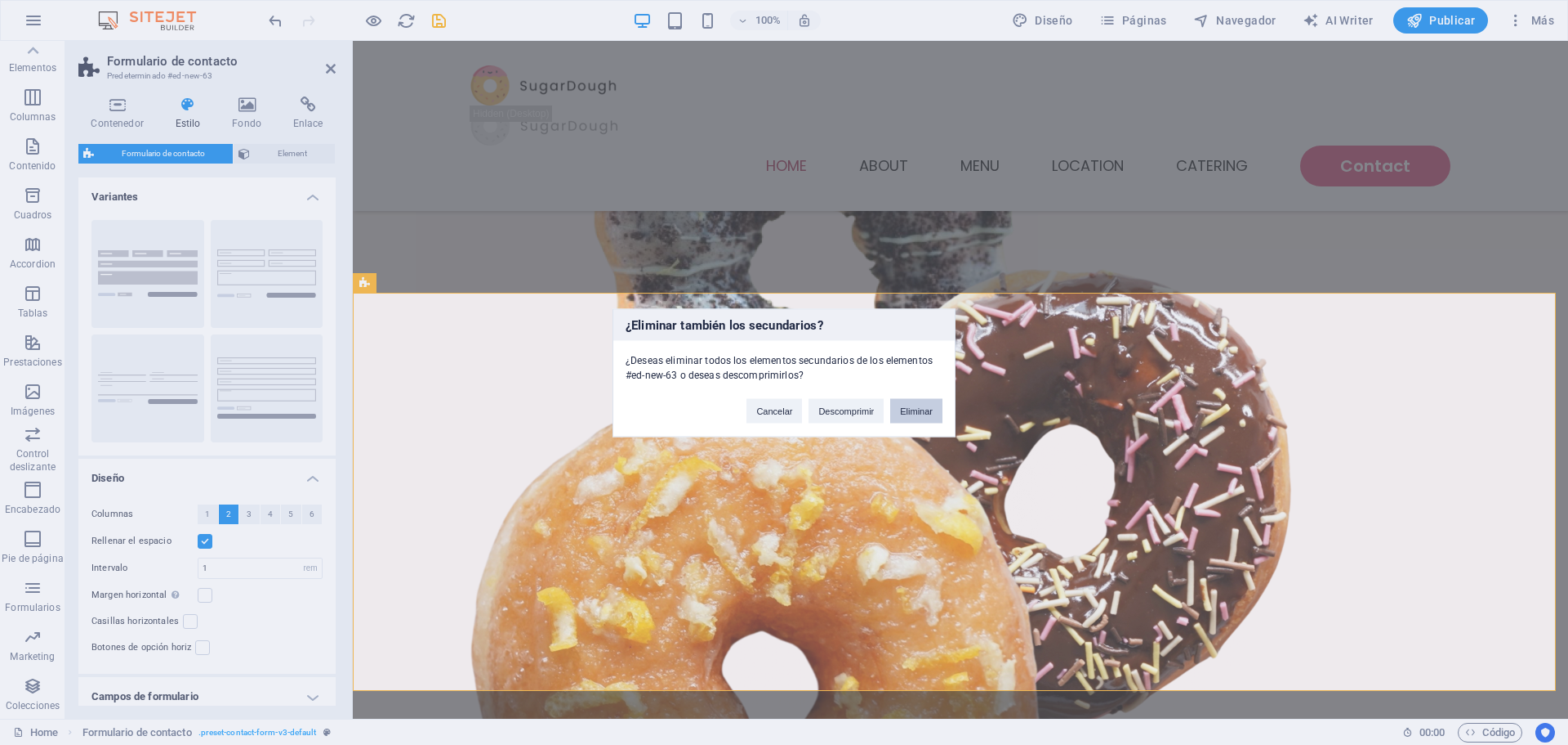
click at [907, 413] on button "Eliminar" at bounding box center [916, 410] width 52 height 25
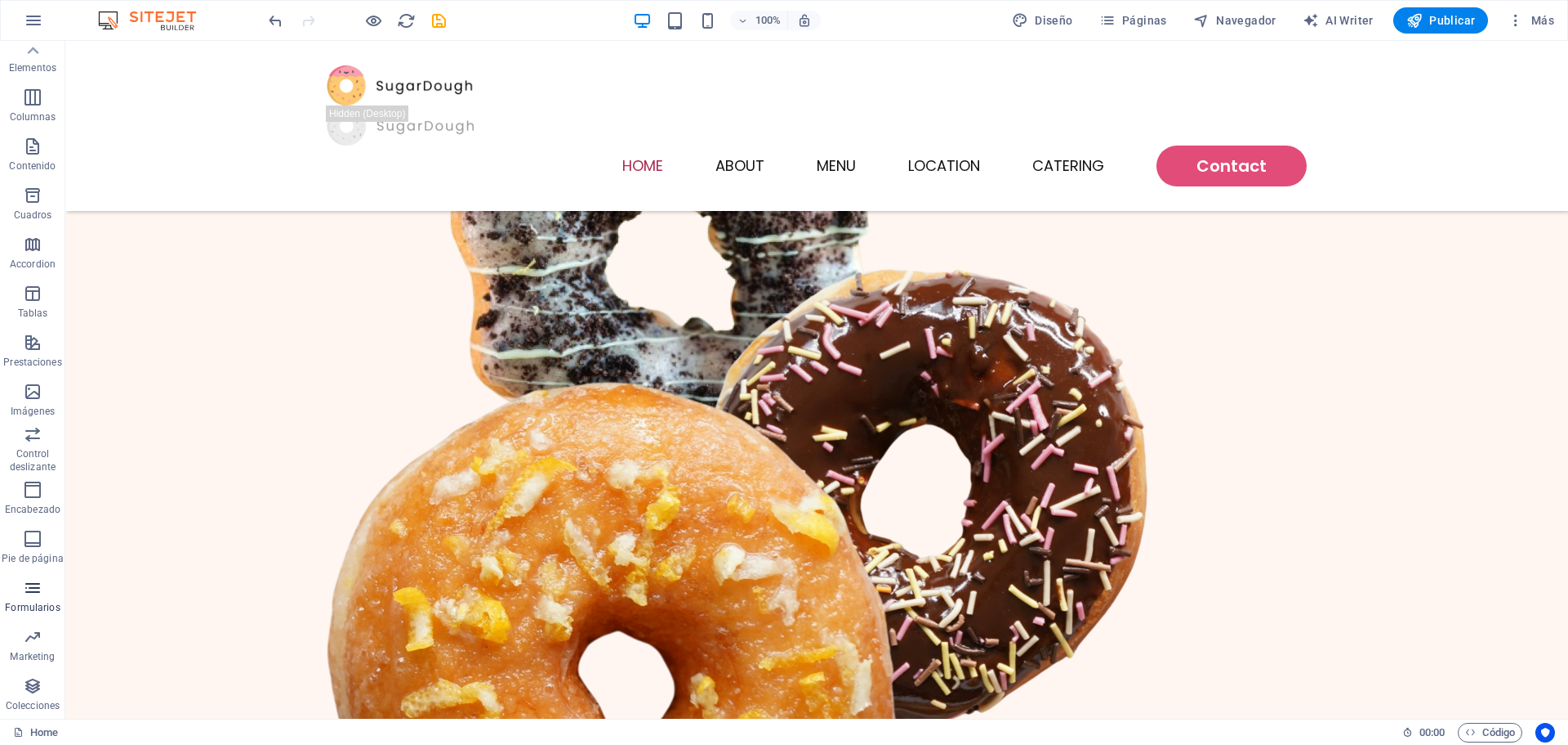
click at [46, 599] on span "Formularios" at bounding box center [33, 597] width 65 height 39
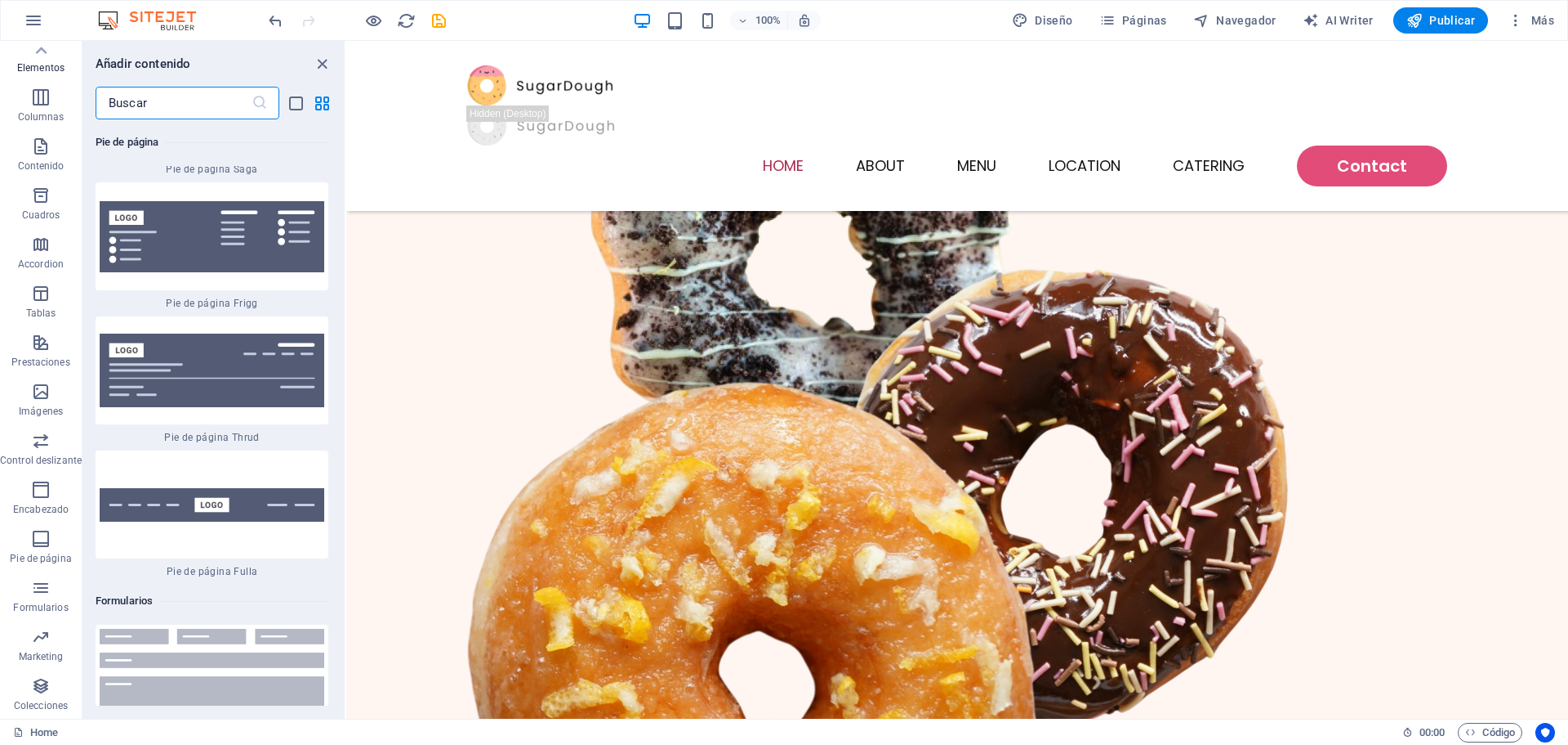
scroll to position [23954, 0]
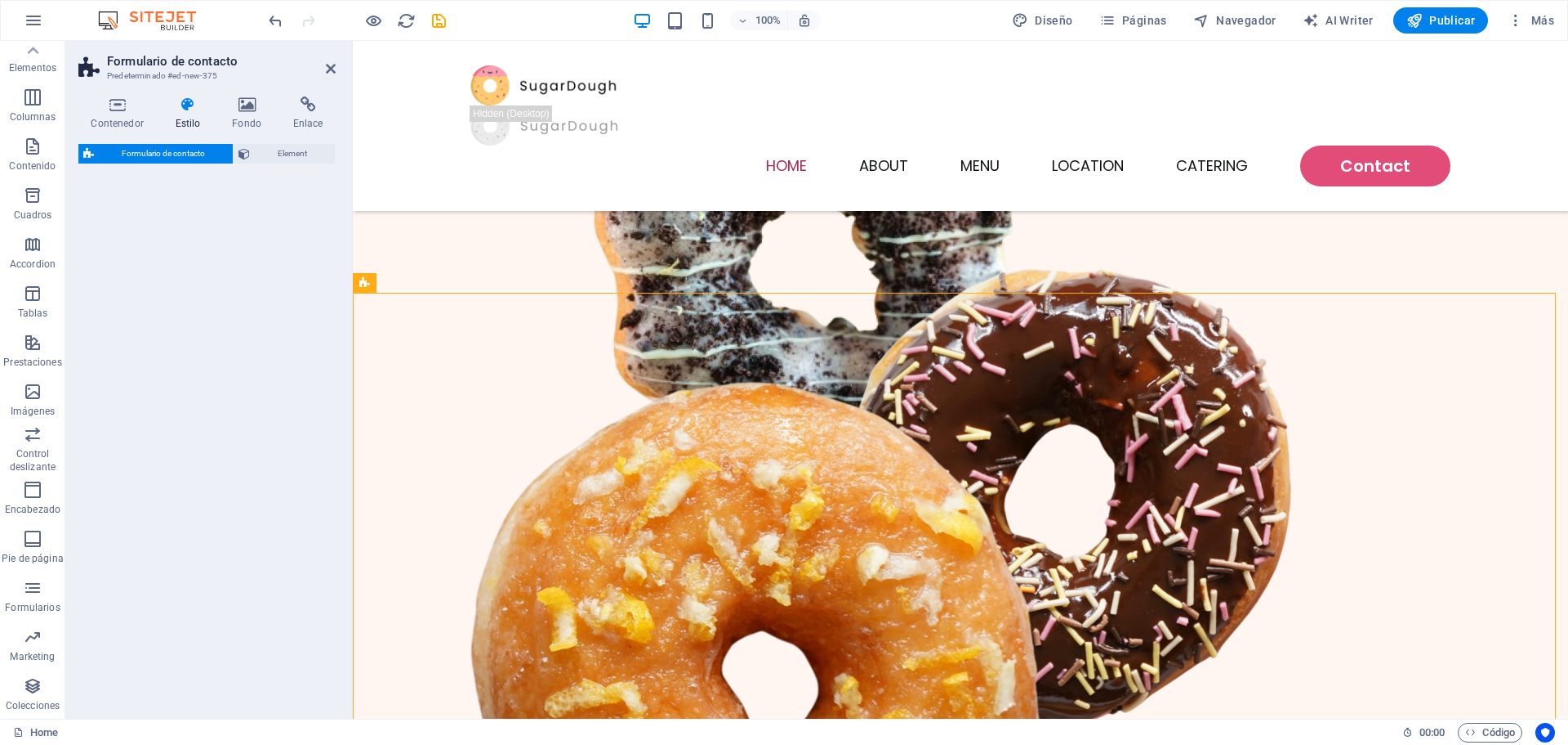
select select "rem"
select select "preset-contact-form-v3-plain"
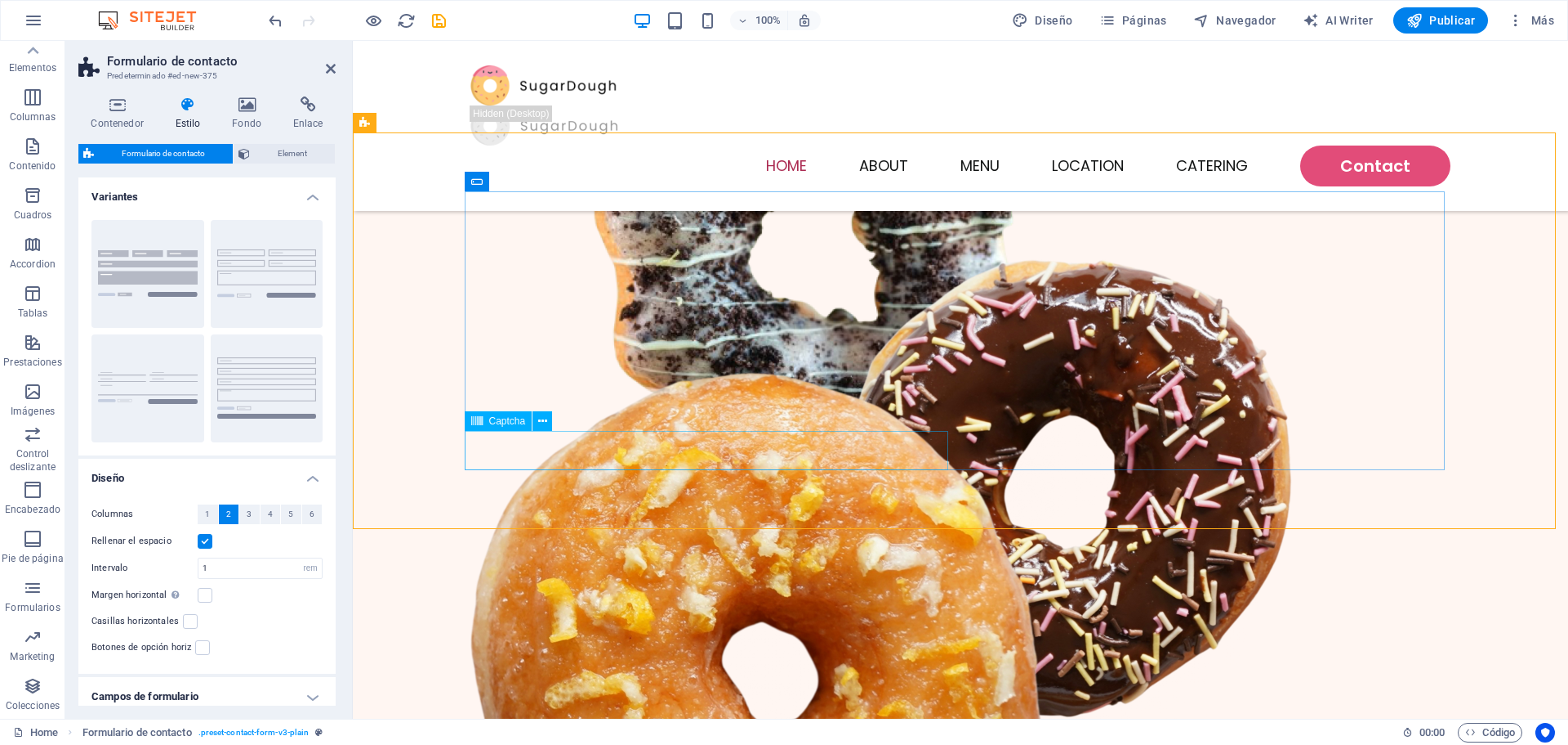
scroll to position [490, 0]
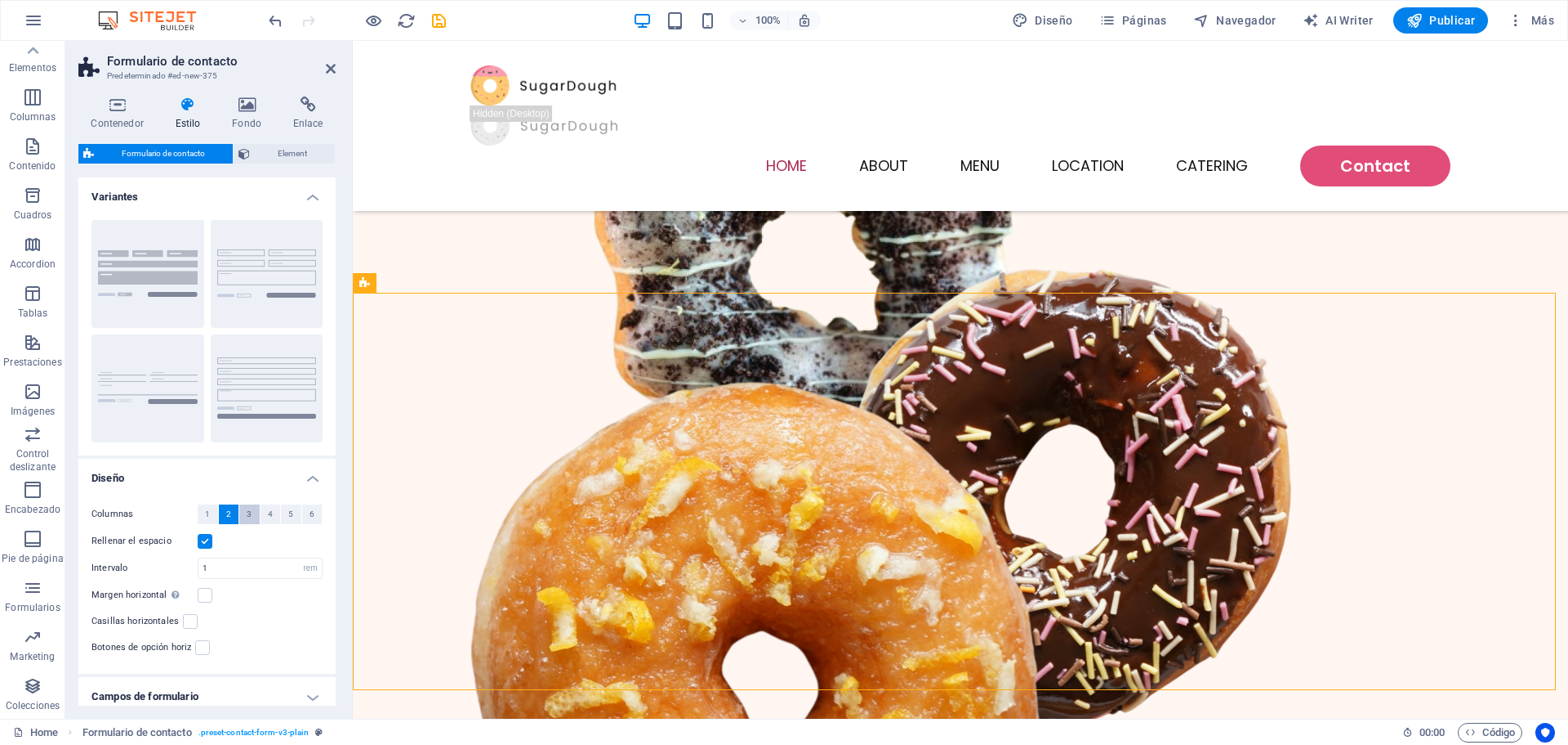
click at [252, 518] on button "3" at bounding box center [250, 514] width 21 height 20
click at [206, 595] on label at bounding box center [204, 595] width 15 height 15
click at [0, 0] on input "Margen horizontal Solo si el "Ancho del contenido" de los contenedores no se ha…" at bounding box center [0, 0] width 0 height 0
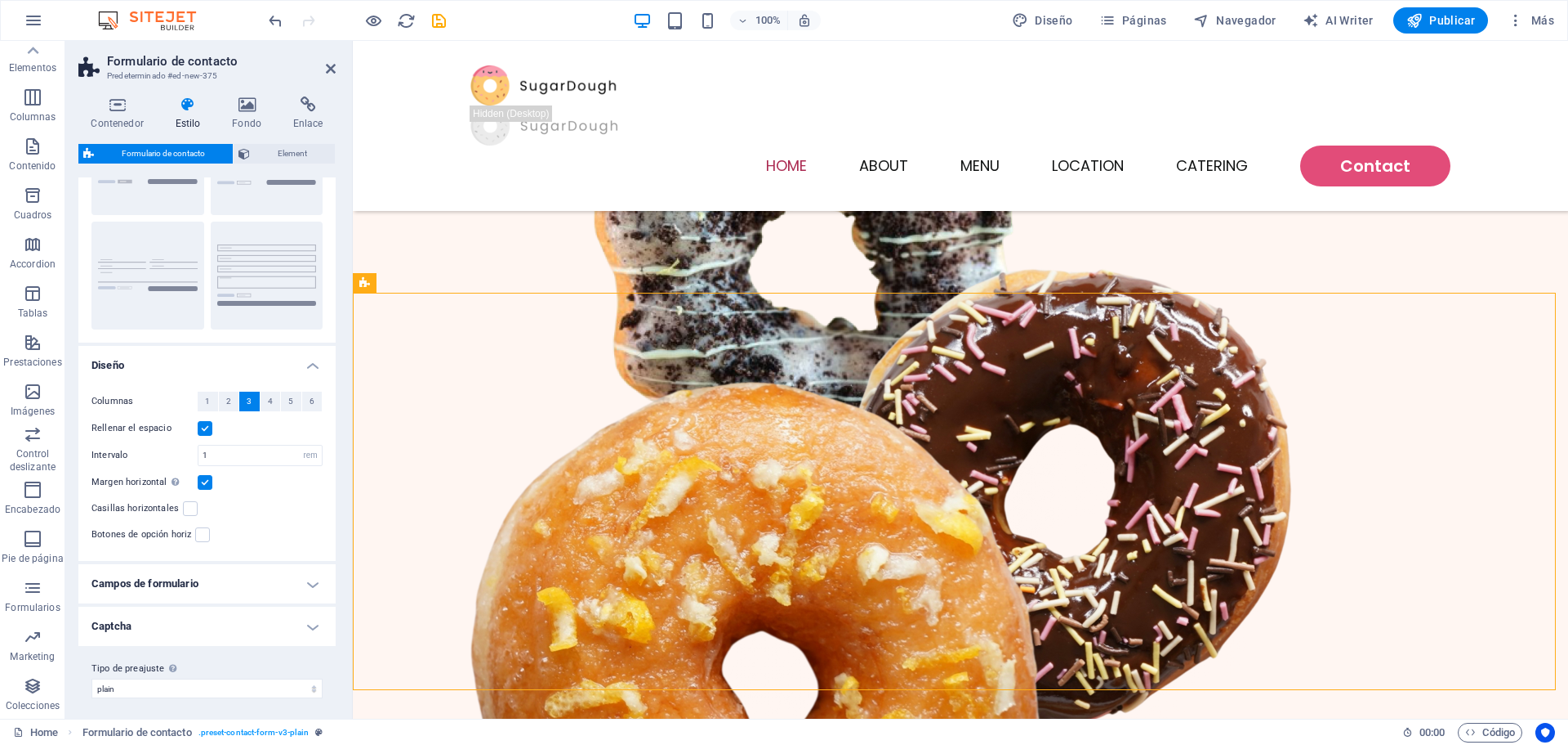
scroll to position [118, 0]
click at [265, 574] on h4 "Campos de formulario" at bounding box center [207, 578] width 257 height 39
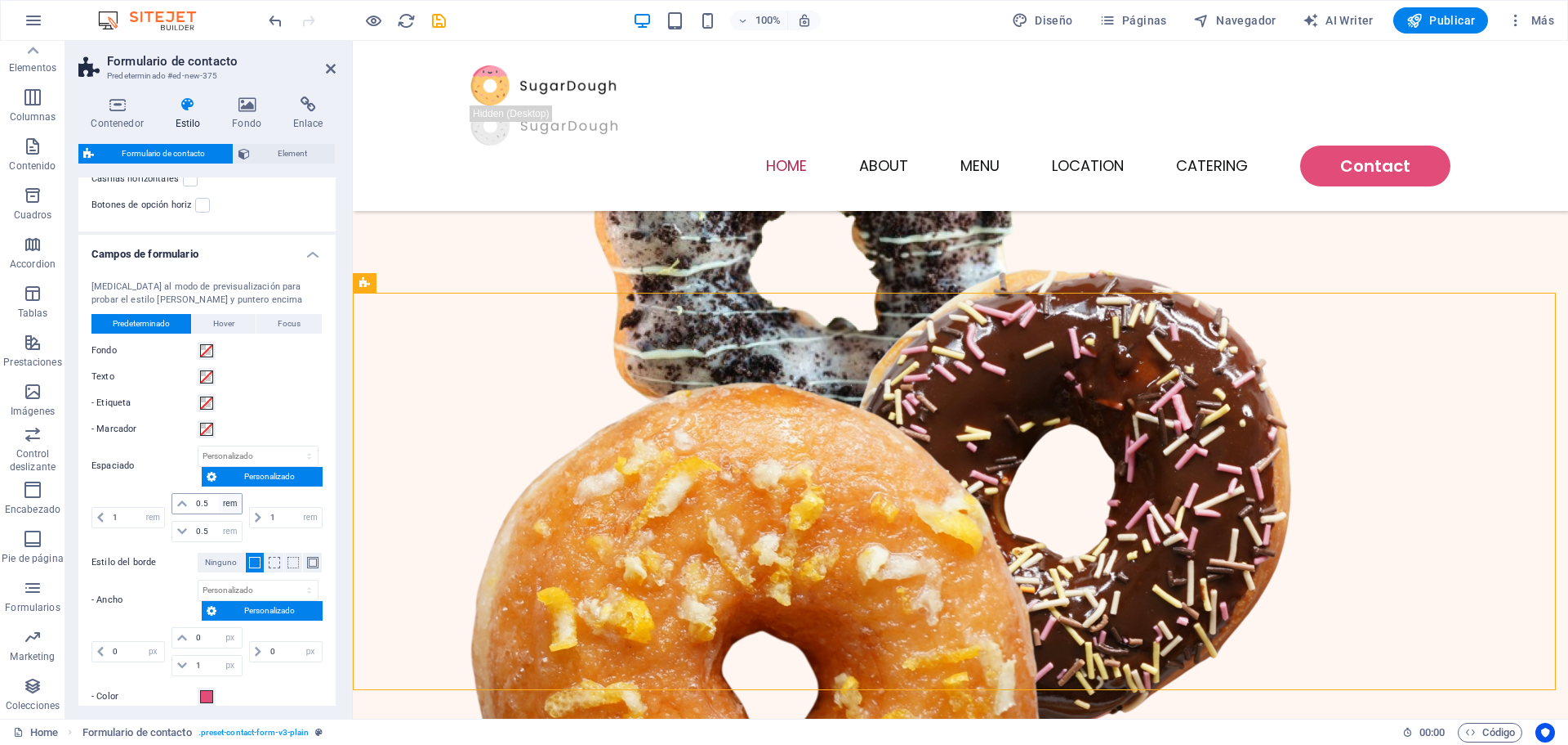
scroll to position [445, 0]
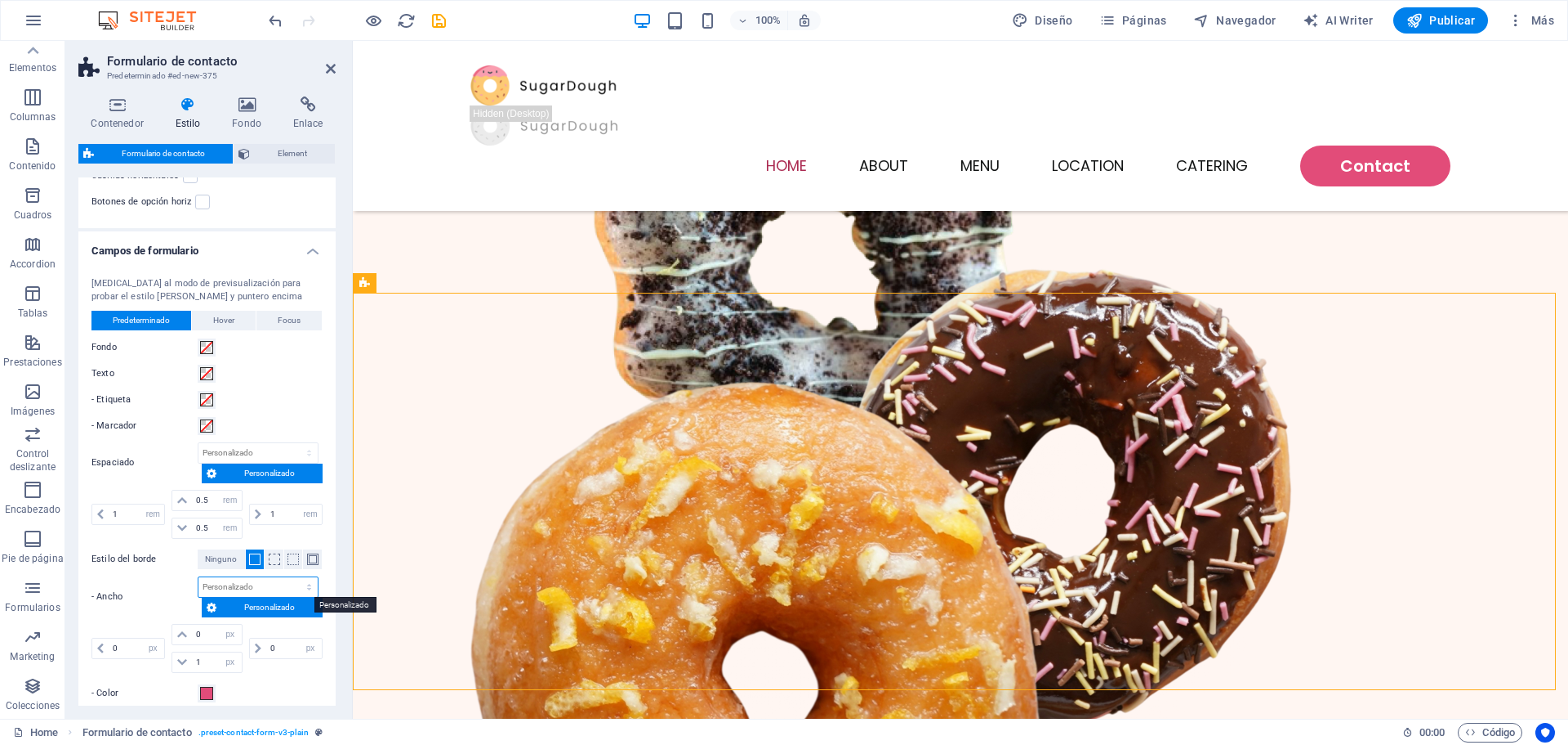
click at [253, 586] on select "px rem vh vw Personalizado" at bounding box center [257, 586] width 119 height 20
select select "px"
click at [292, 577] on select "px rem vh vw Personalizado" at bounding box center [257, 586] width 119 height 20
type input "1"
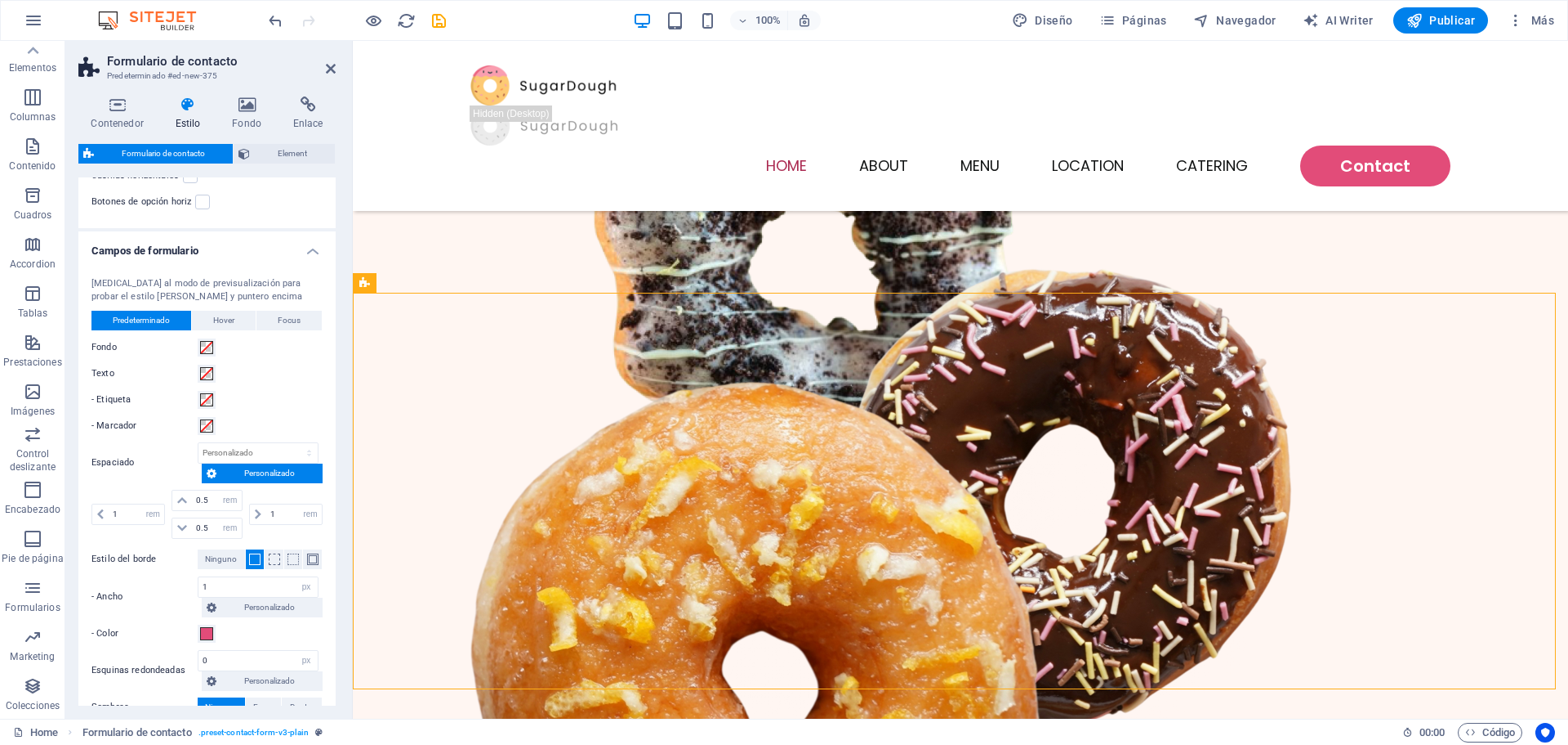
click at [172, 581] on div "- Ancho 1 px rem vh vw Personalizado Personalizado" at bounding box center [207, 597] width 231 height 41
click at [278, 626] on div "- Color" at bounding box center [207, 633] width 231 height 20
click at [255, 663] on input "0" at bounding box center [257, 660] width 119 height 20
click at [311, 560] on span at bounding box center [312, 559] width 11 height 11
click at [252, 555] on span at bounding box center [254, 559] width 11 height 11
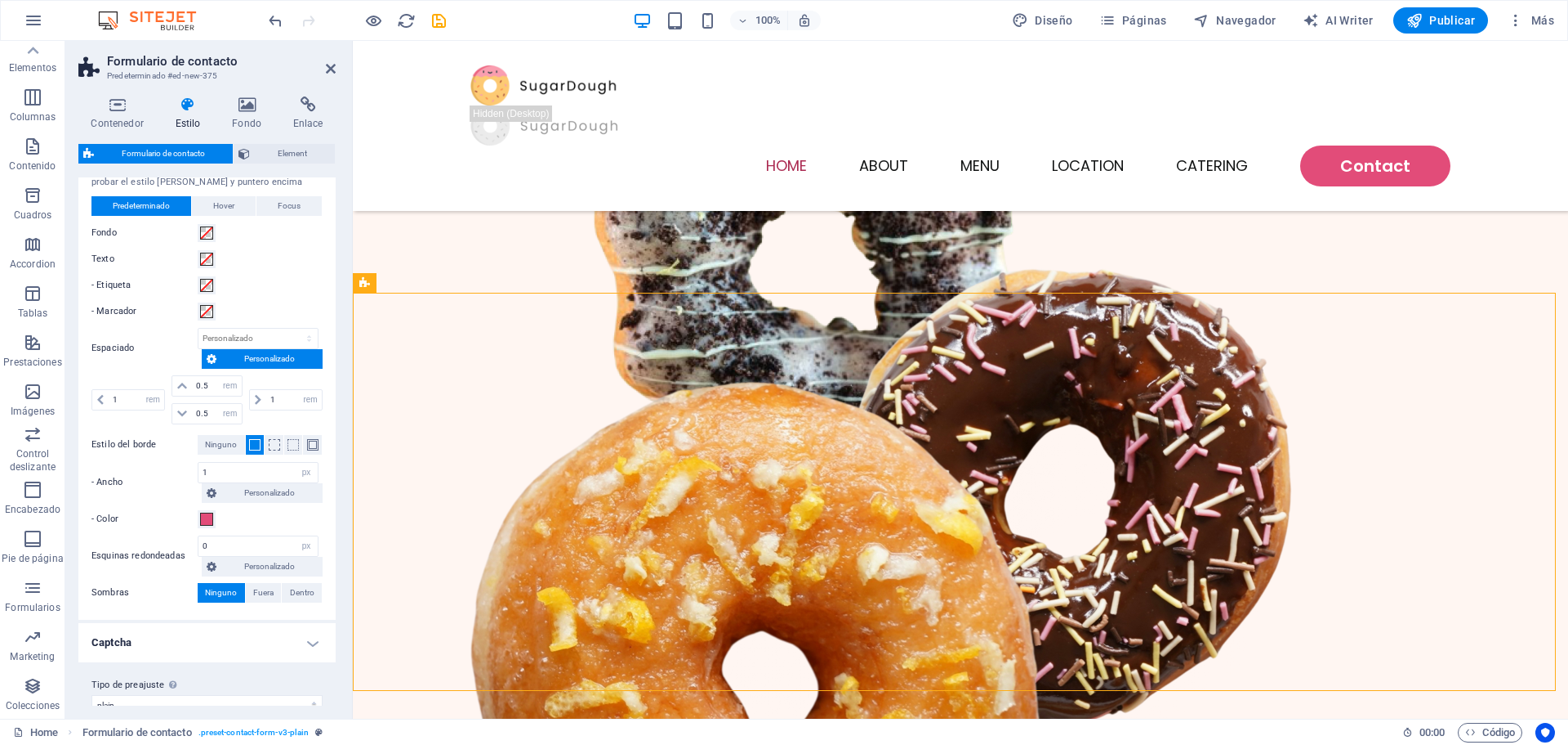
scroll to position [582, 0]
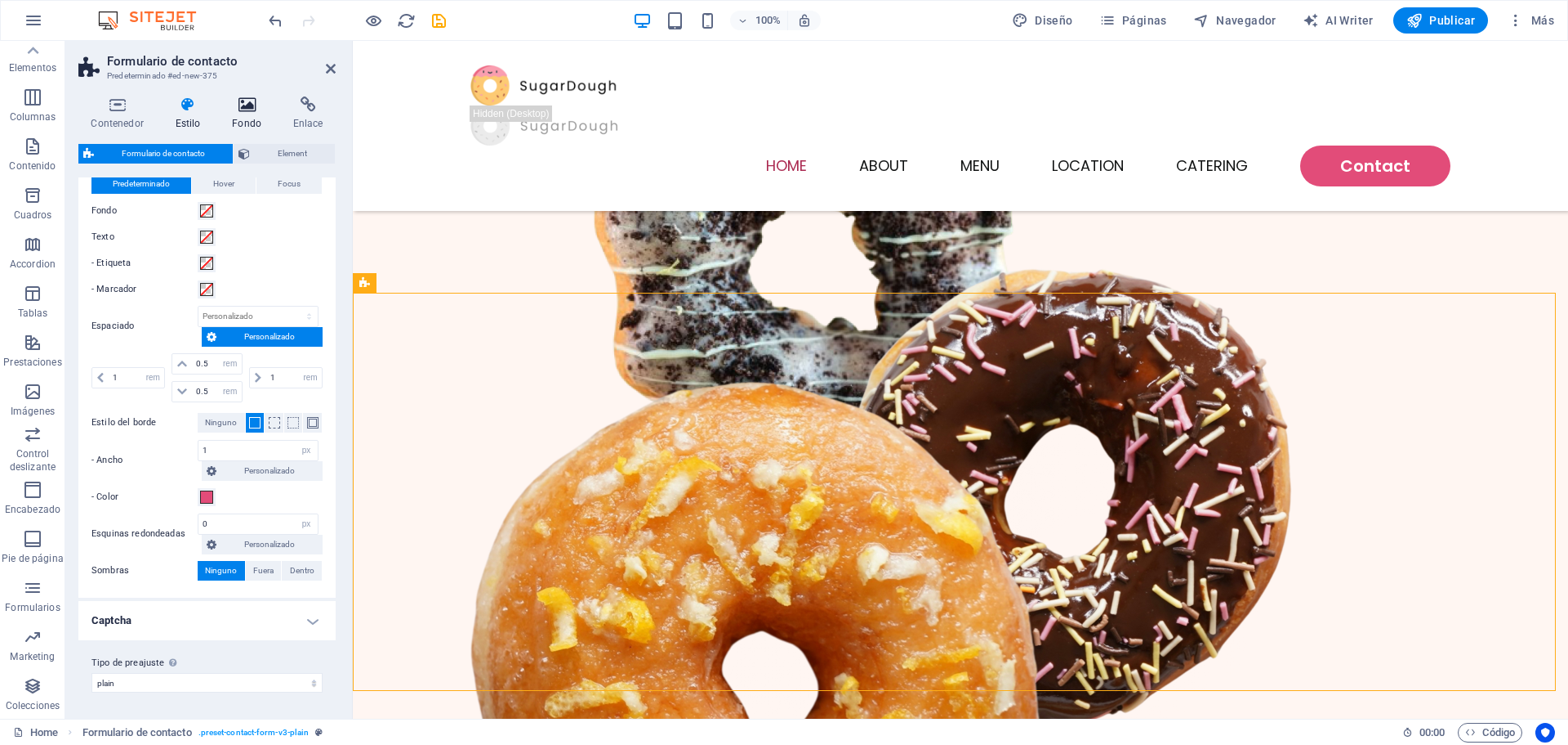
click at [257, 112] on h4 "Fondo" at bounding box center [250, 113] width 61 height 34
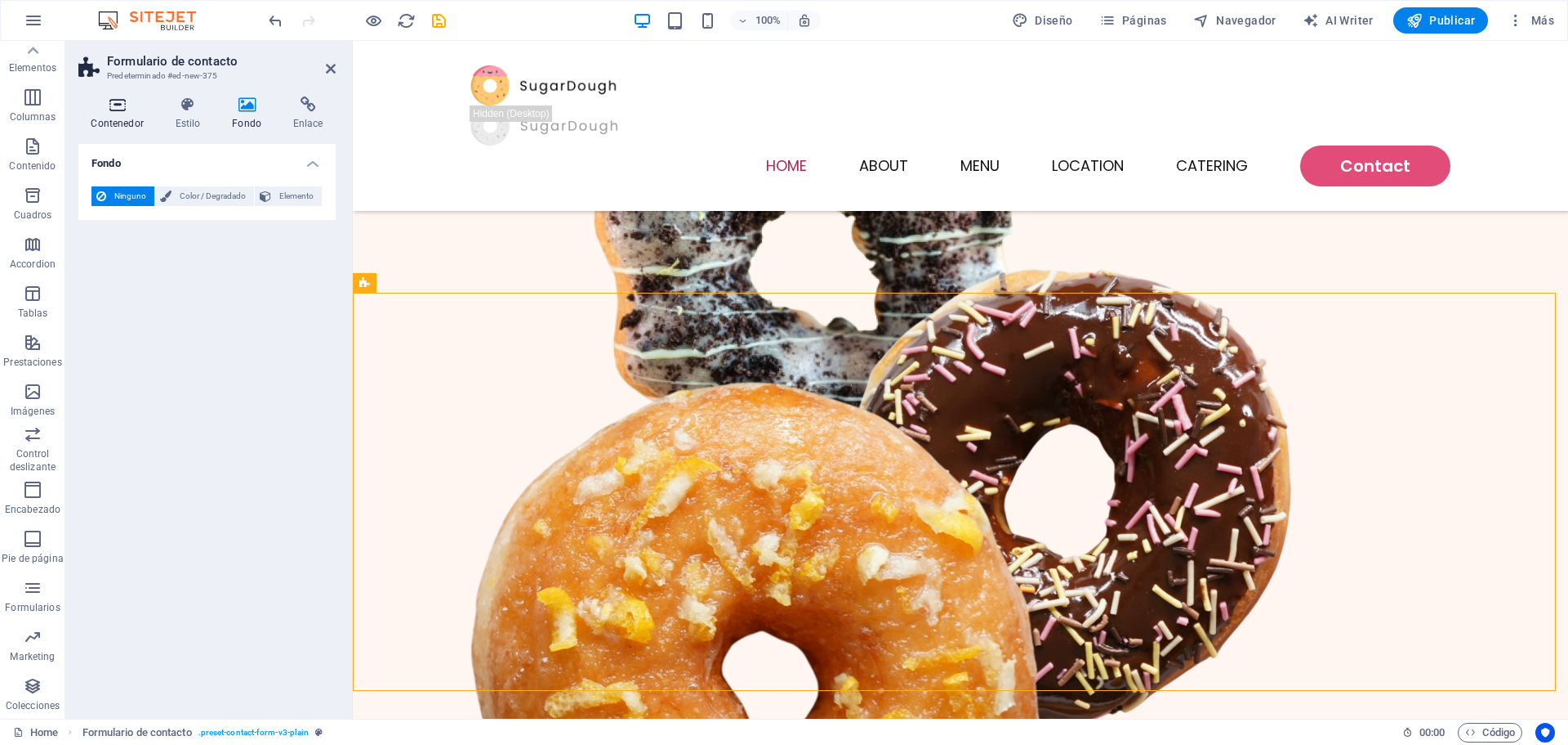
click at [110, 106] on icon at bounding box center [117, 104] width 77 height 16
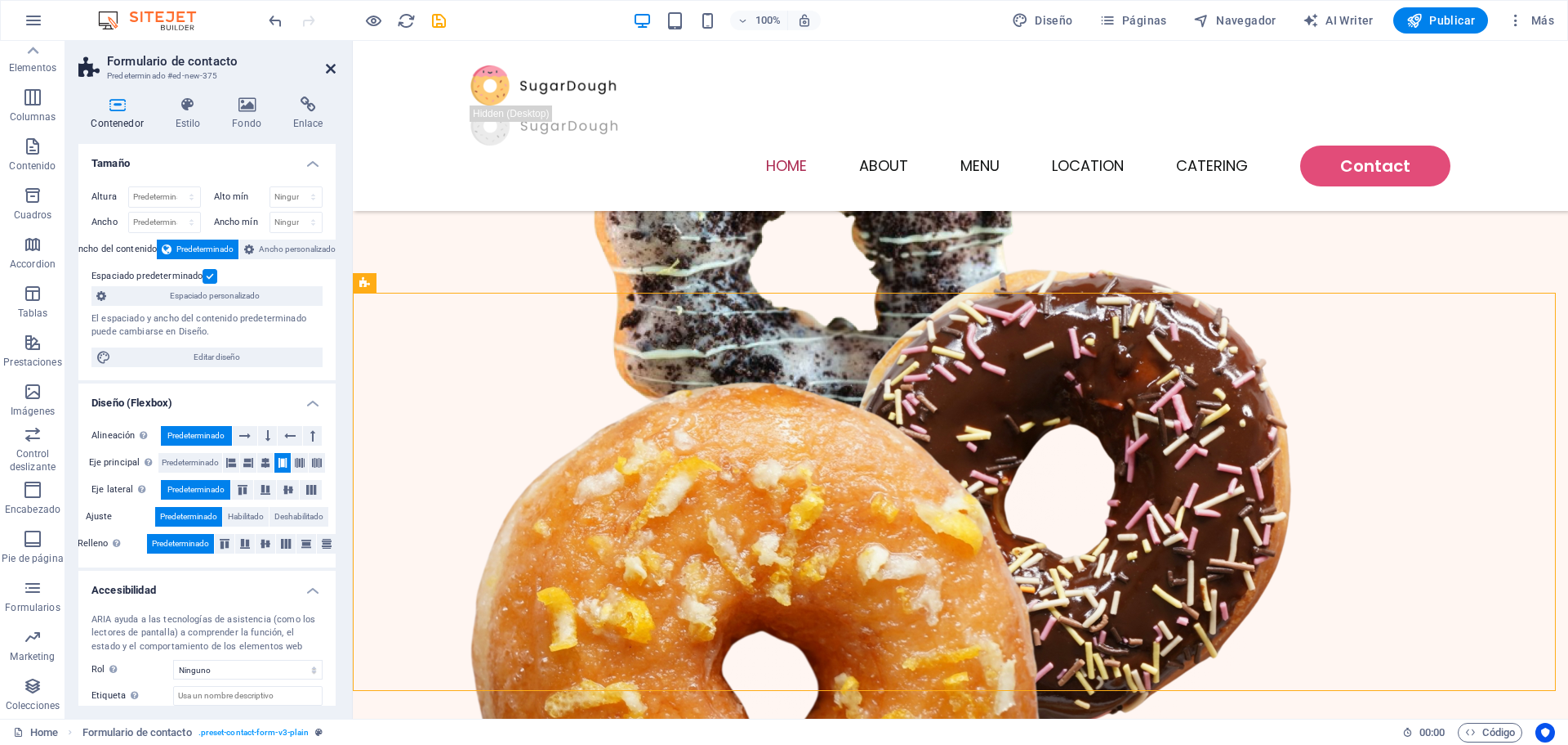
click at [332, 70] on icon at bounding box center [330, 68] width 9 height 13
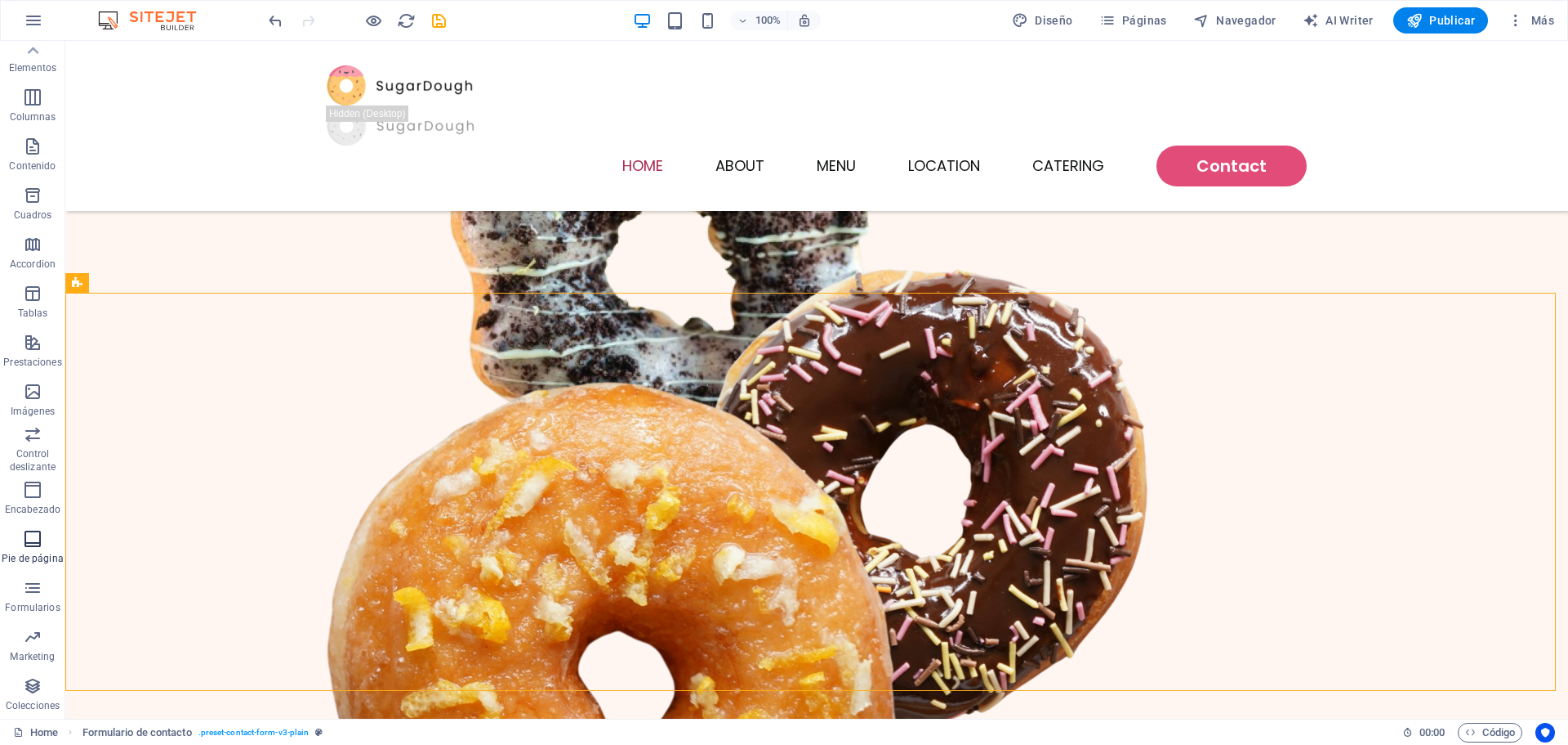
scroll to position [0, 0]
